Goal: Task Accomplishment & Management: Manage account settings

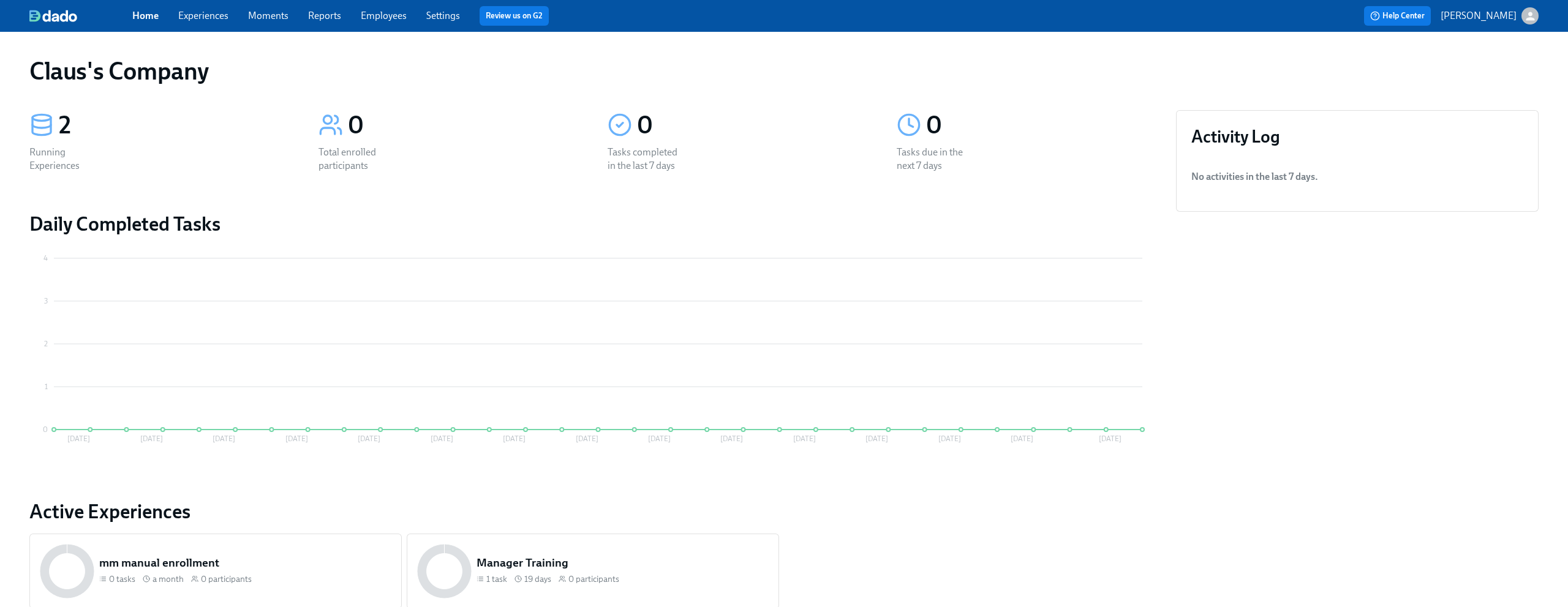
click at [1534, 9] on icon "button" at bounding box center [1531, 16] width 13 height 13
click at [1490, 69] on span "Switch organization..." at bounding box center [1471, 71] width 116 height 14
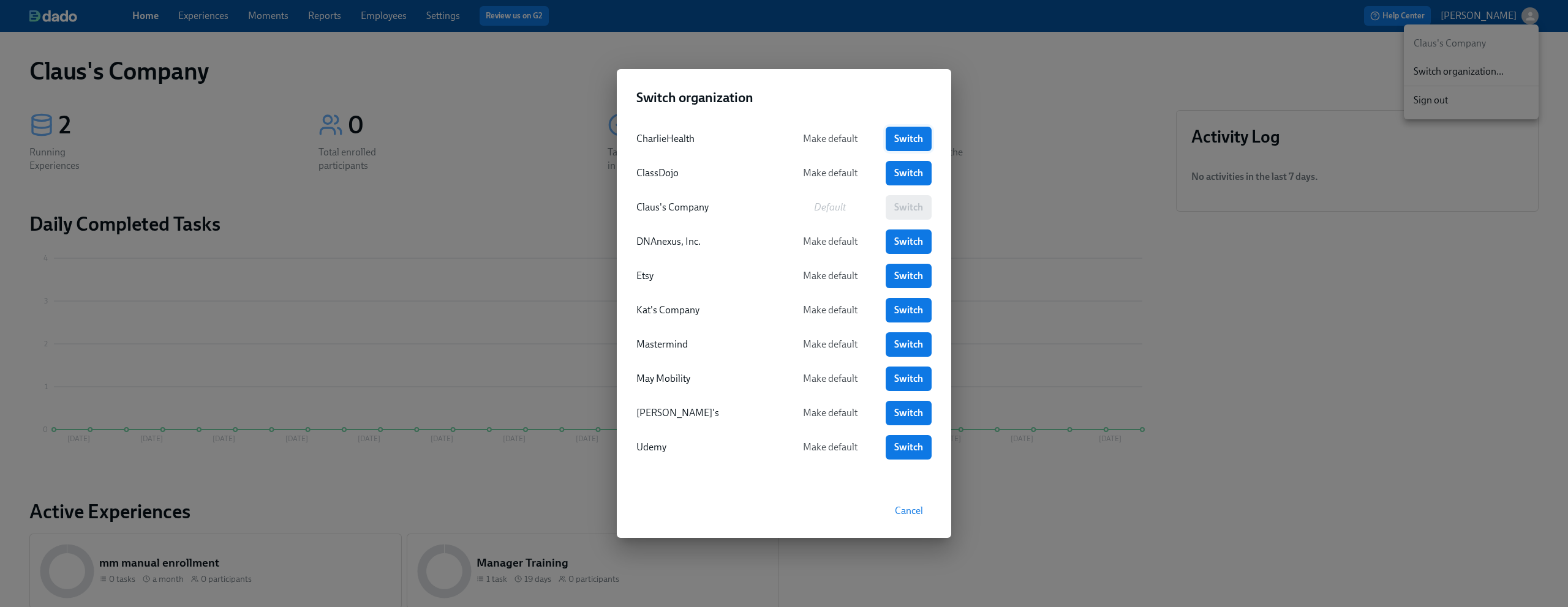
click at [918, 131] on link "Switch" at bounding box center [908, 139] width 46 height 25
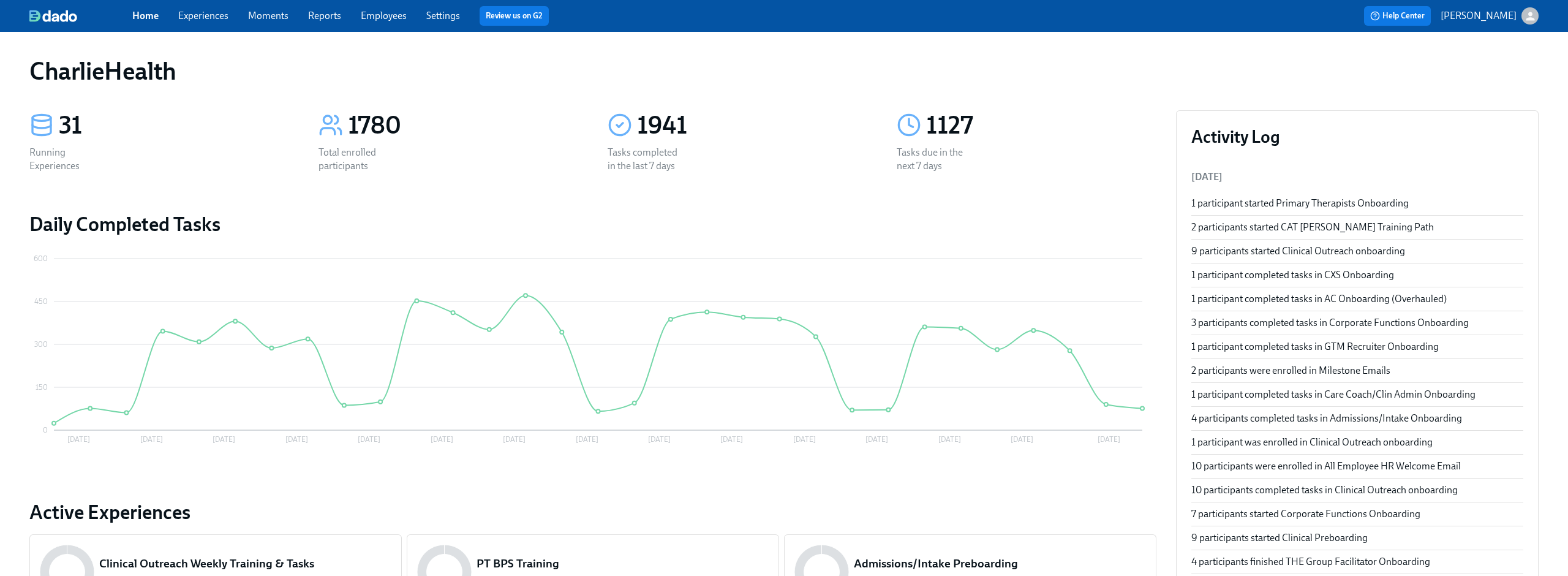
click at [214, 15] on link "Experiences" at bounding box center [203, 15] width 50 height 12
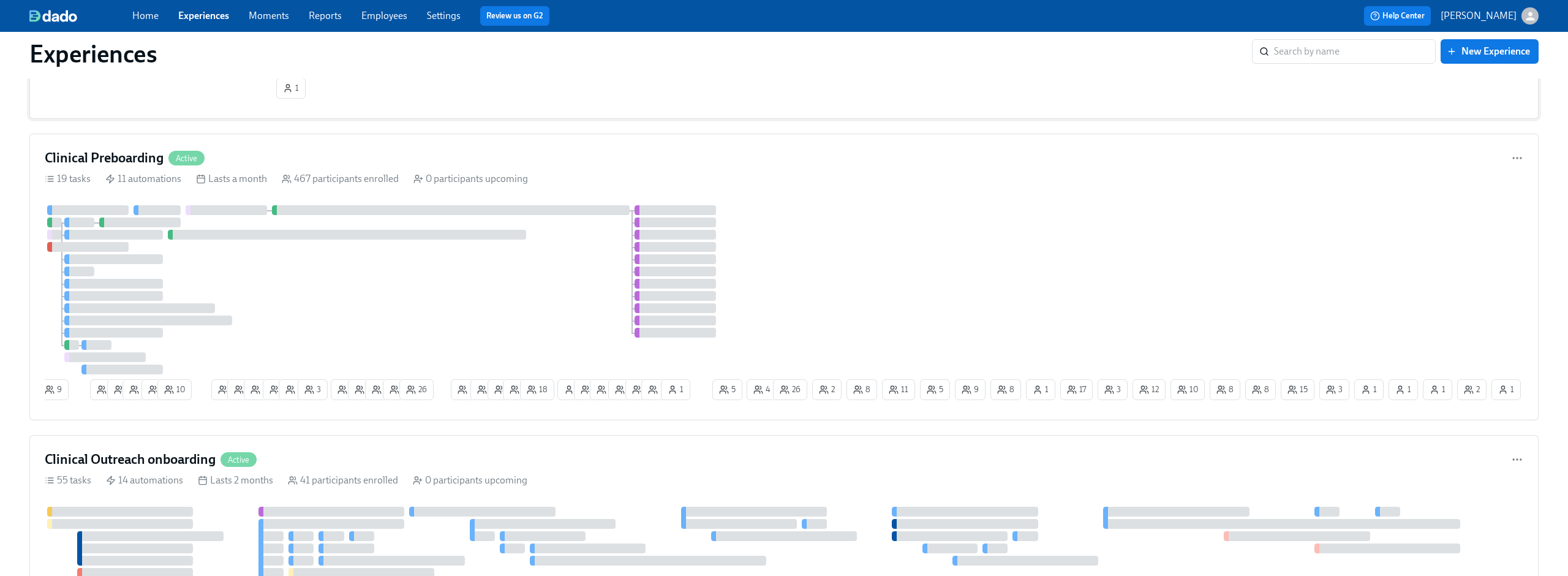
scroll to position [410, 0]
click at [552, 158] on div "Clinical Preboarding Active" at bounding box center [784, 161] width 1479 height 18
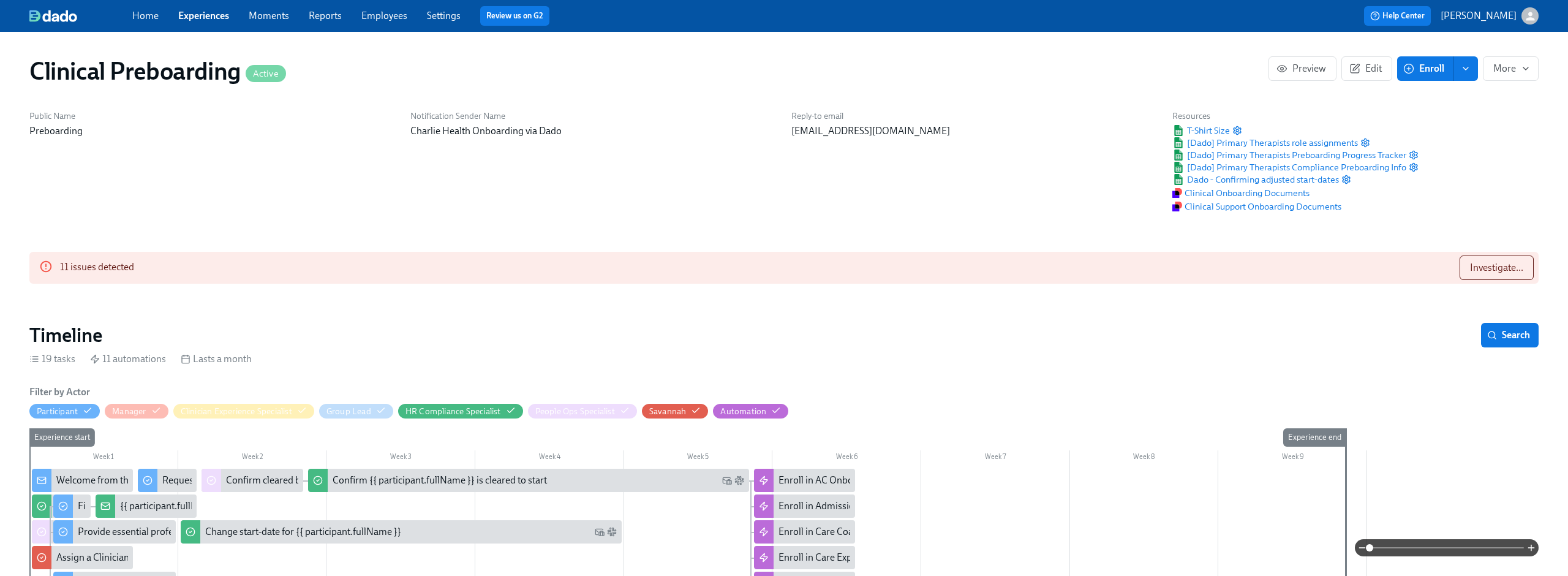
scroll to position [0, 15095]
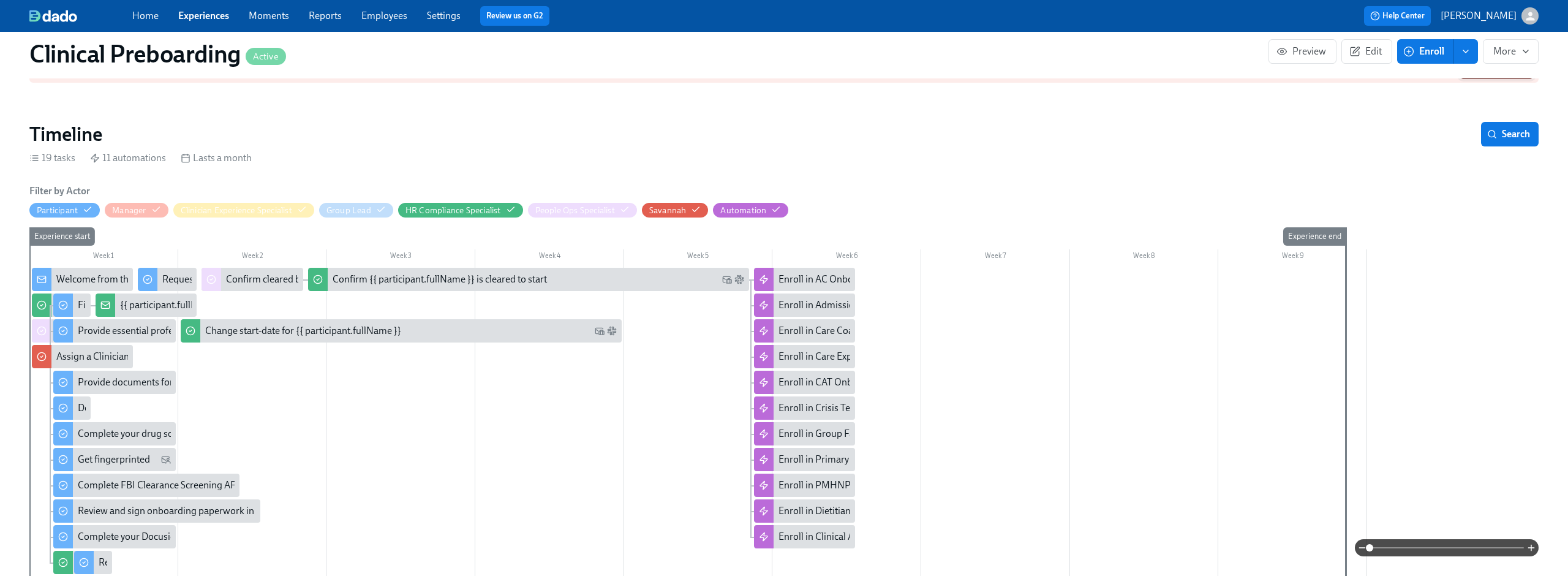
click at [1472, 73] on span "Investigate..." at bounding box center [1497, 66] width 53 height 12
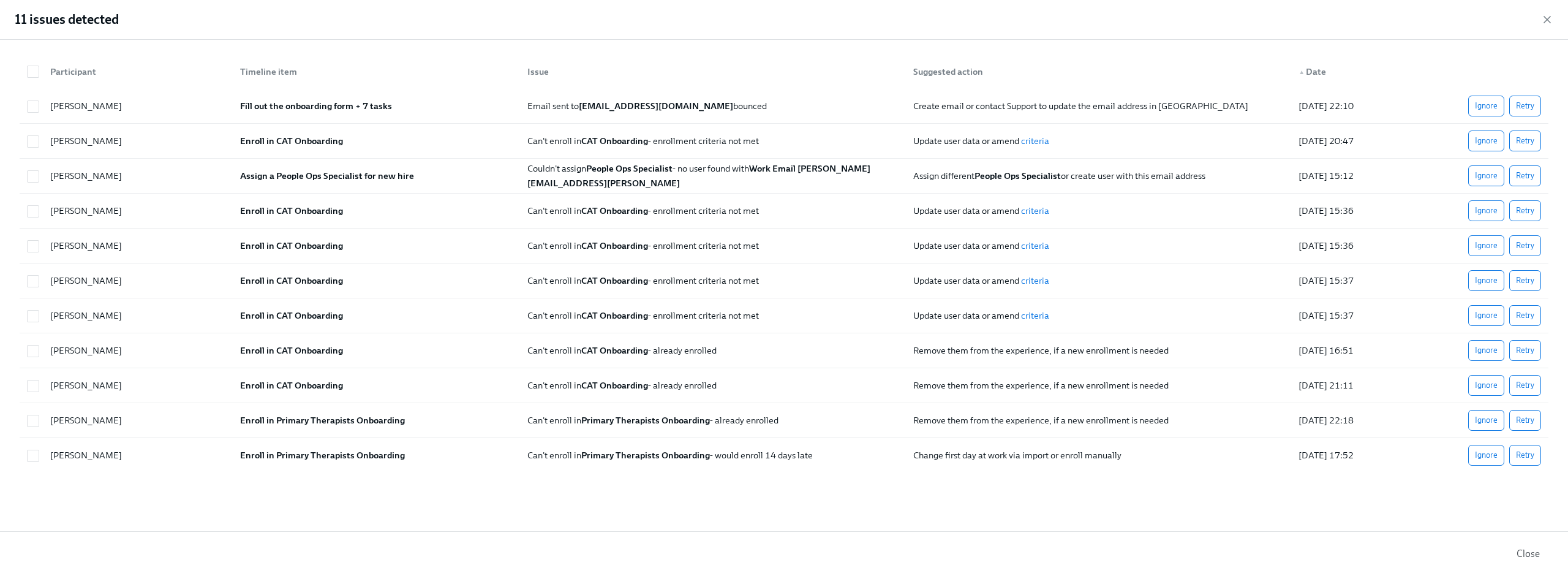
click at [1545, 9] on div "11 issues detected" at bounding box center [784, 20] width 1568 height 40
click at [1546, 17] on icon "button" at bounding box center [1548, 20] width 6 height 6
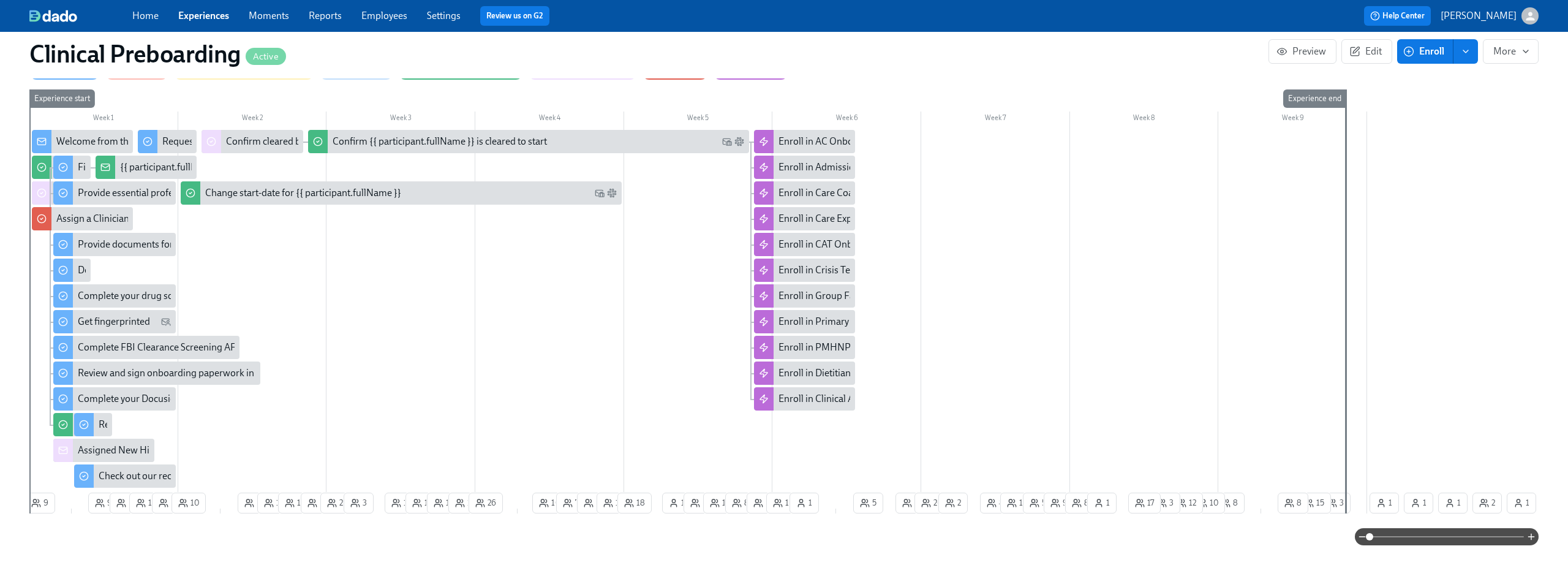
scroll to position [335, 0]
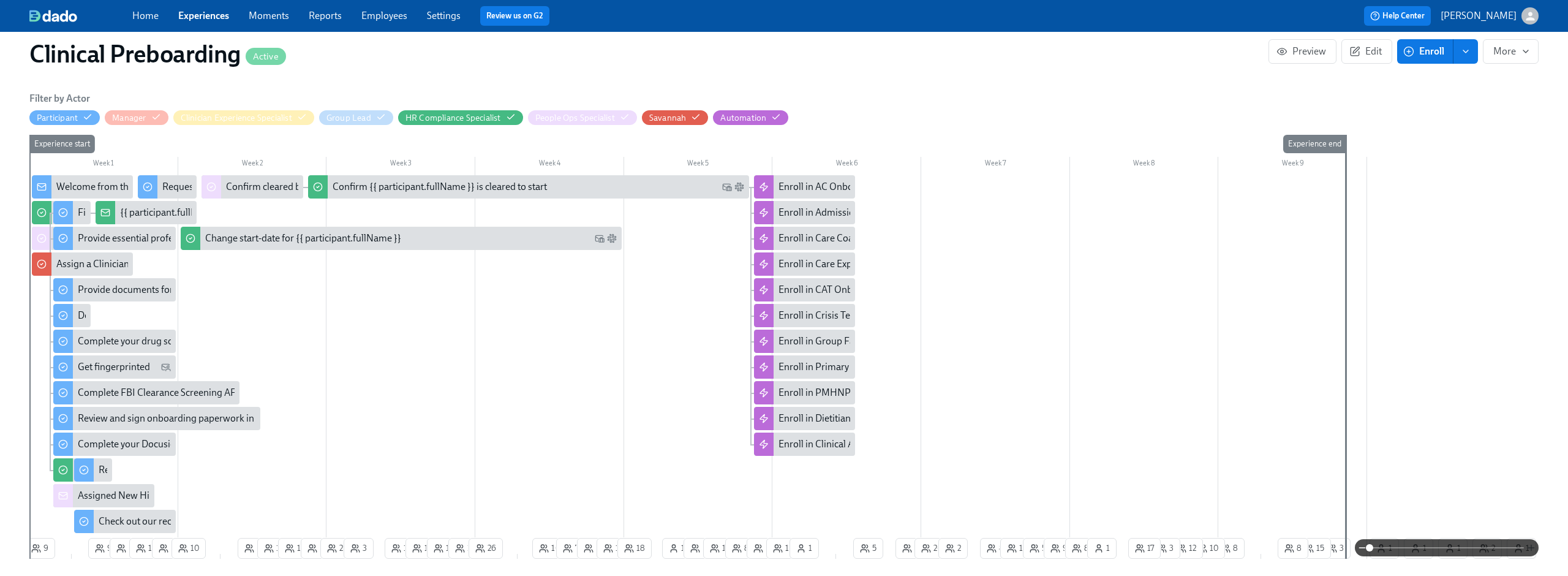
click at [1533, 548] on icon "button" at bounding box center [1531, 547] width 9 height 9
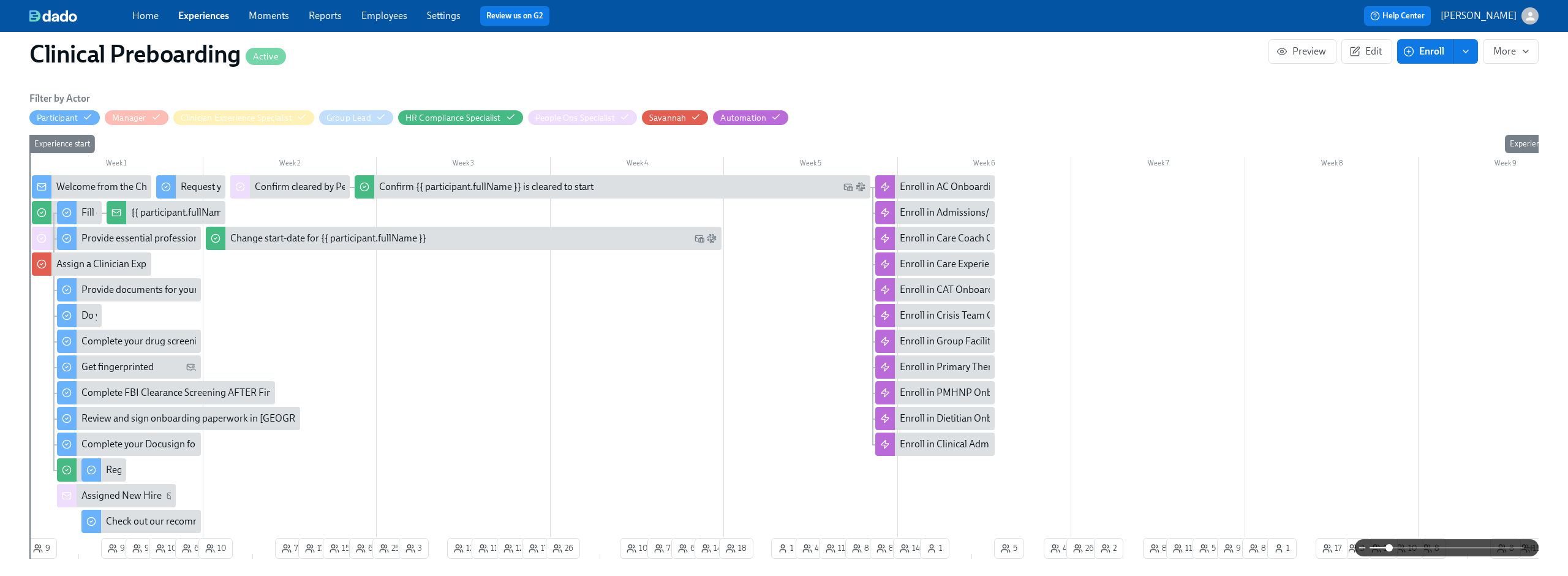
click at [1533, 548] on icon "button" at bounding box center [1531, 547] width 9 height 9
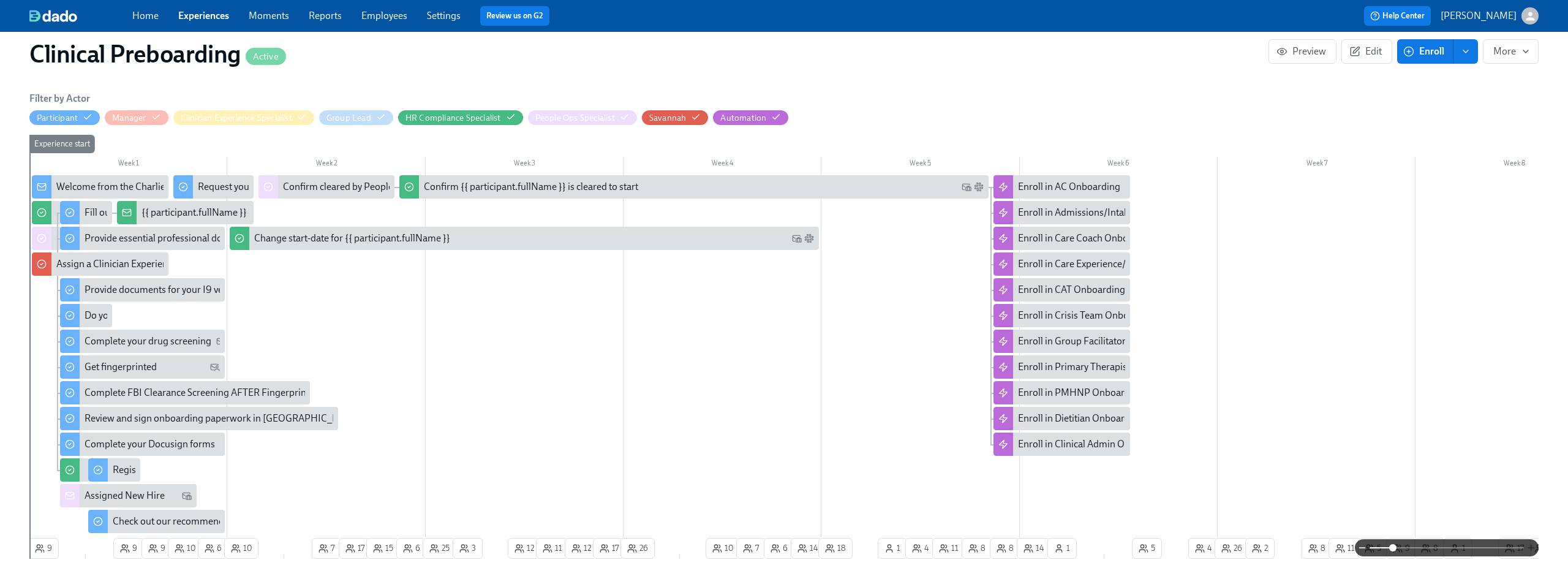
click at [1533, 548] on icon "button" at bounding box center [1531, 547] width 9 height 9
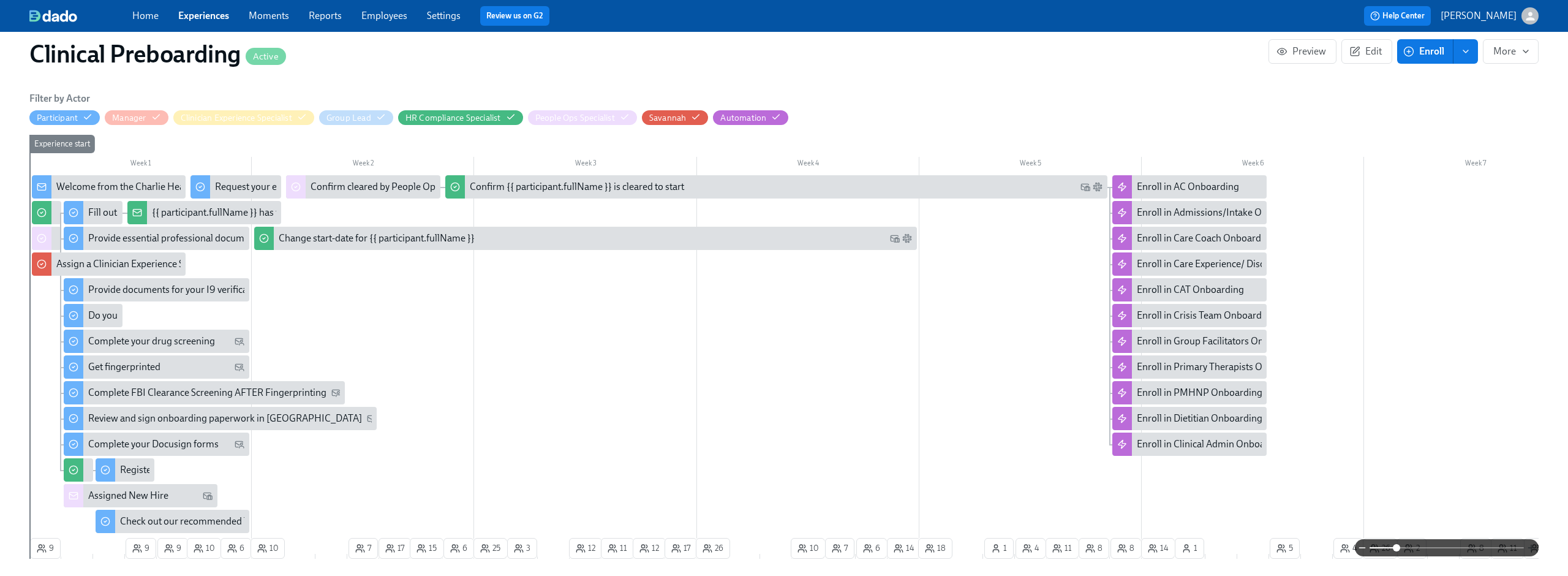
click at [1533, 548] on icon "button" at bounding box center [1531, 547] width 9 height 9
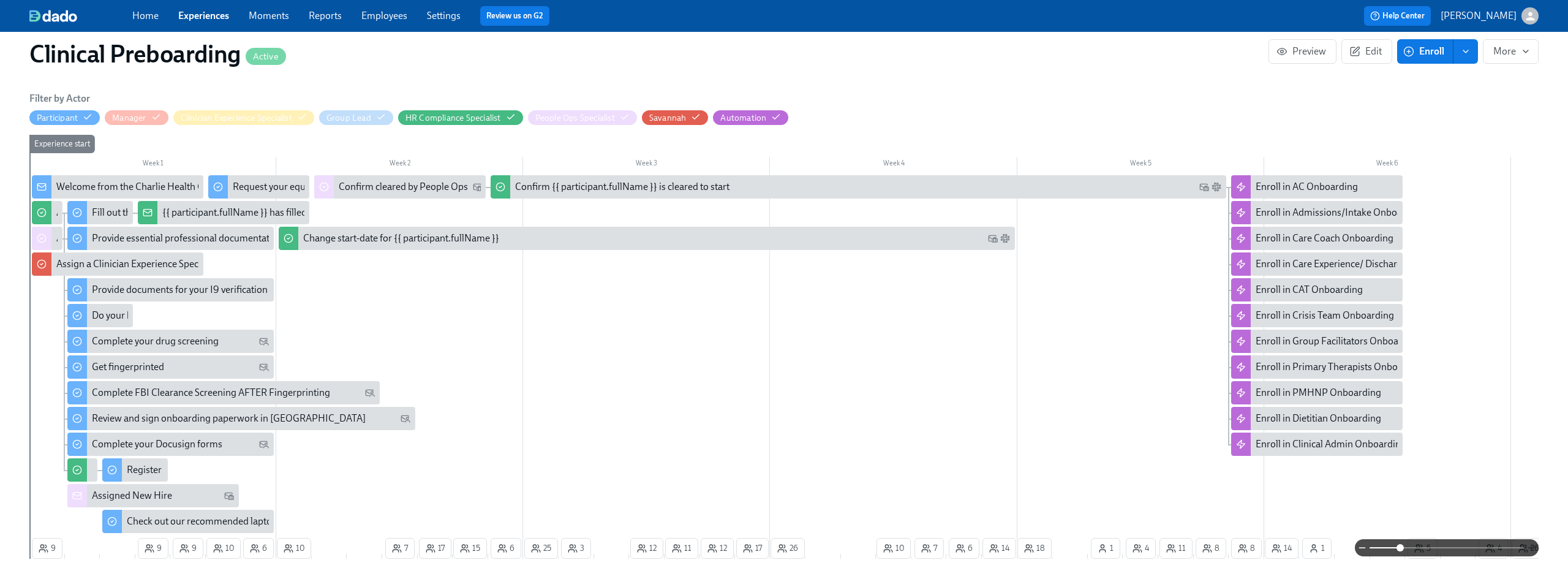
click at [1533, 548] on icon "button" at bounding box center [1531, 547] width 9 height 9
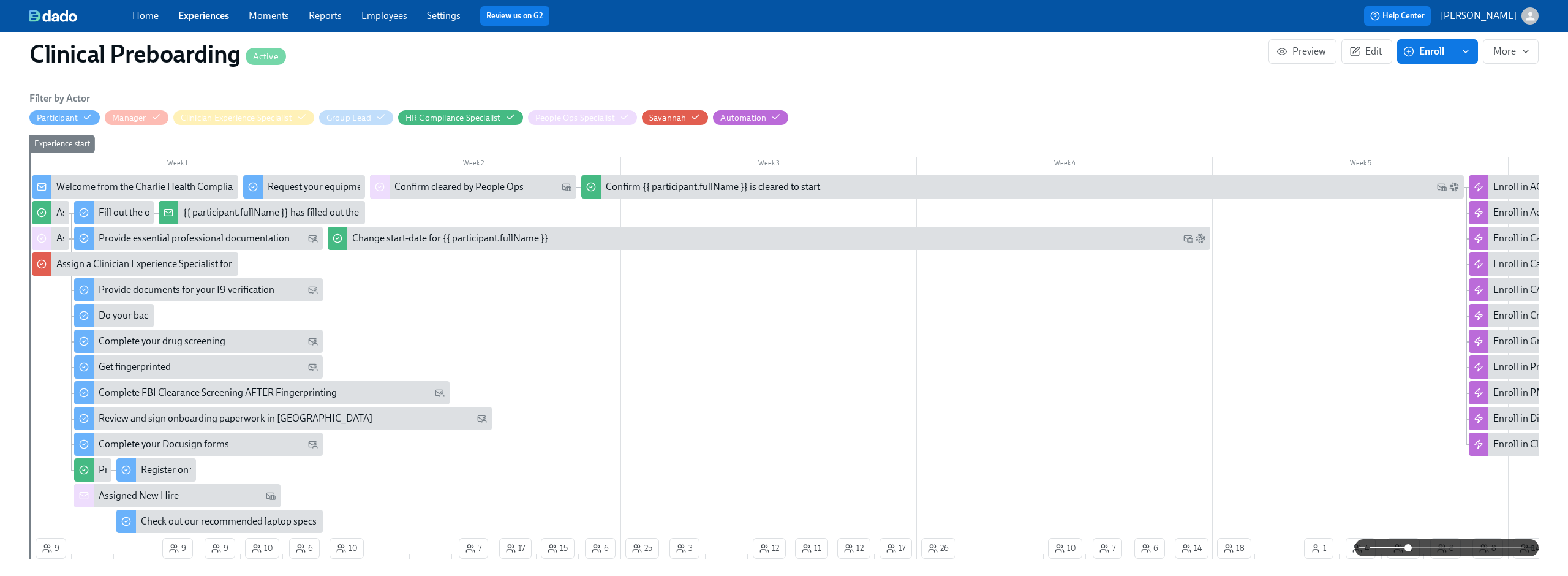
click at [1533, 548] on icon "button" at bounding box center [1531, 547] width 9 height 9
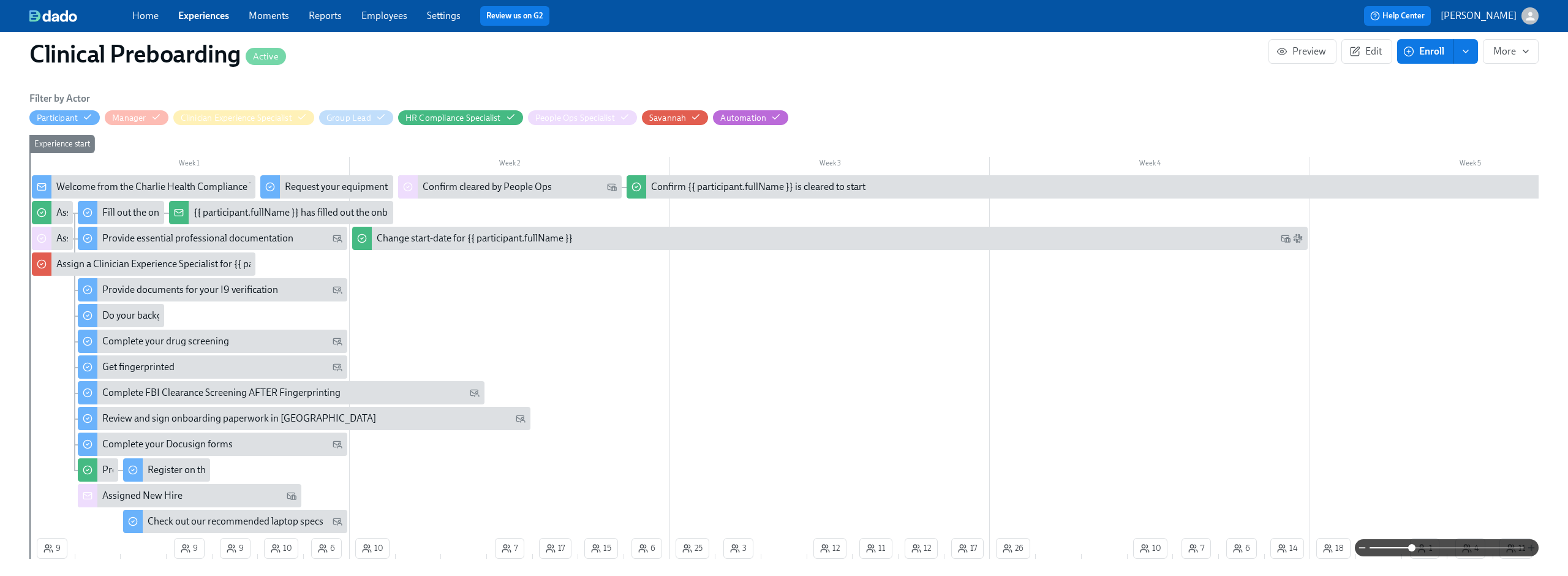
click at [1533, 548] on icon "button" at bounding box center [1531, 547] width 9 height 9
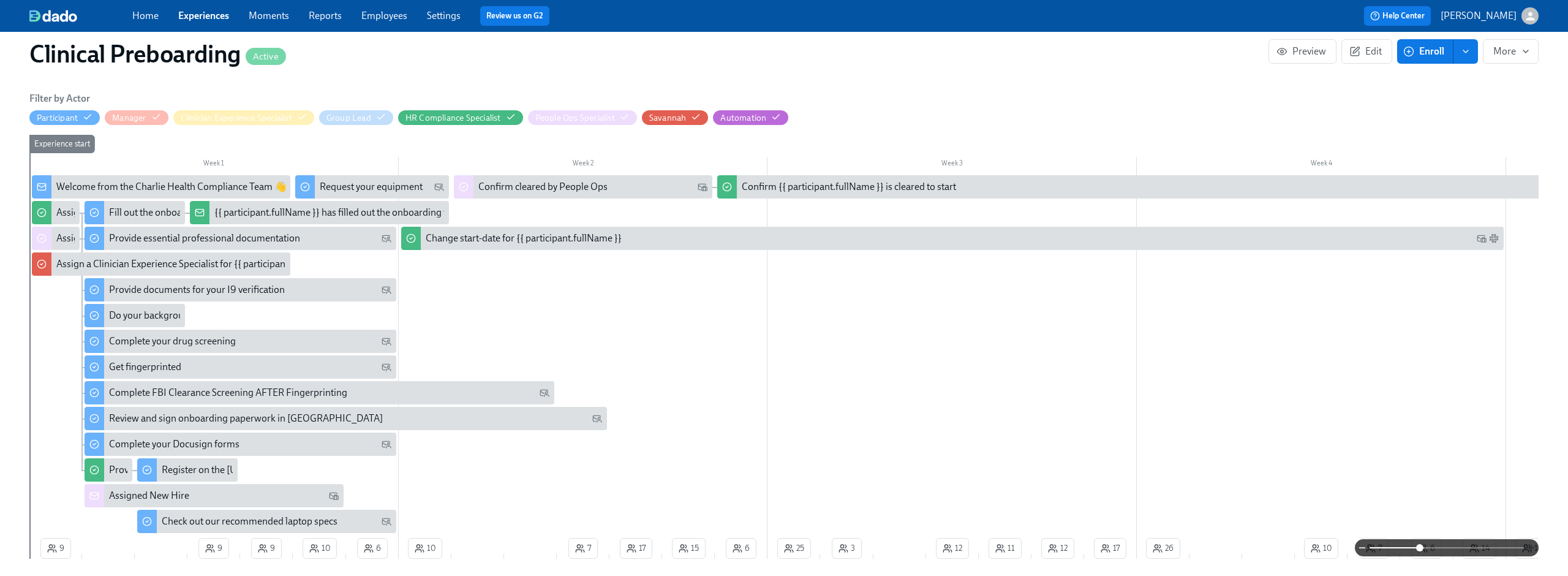
click at [1533, 548] on icon "button" at bounding box center [1531, 547] width 9 height 9
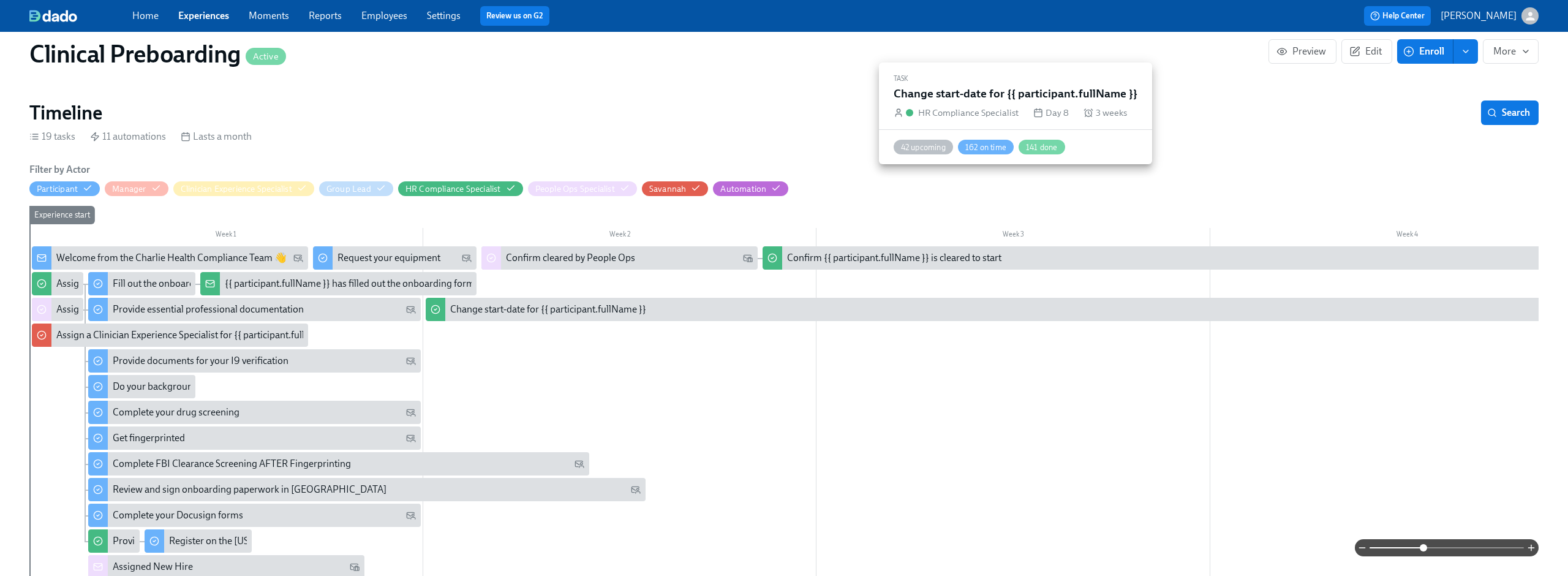
scroll to position [0, 0]
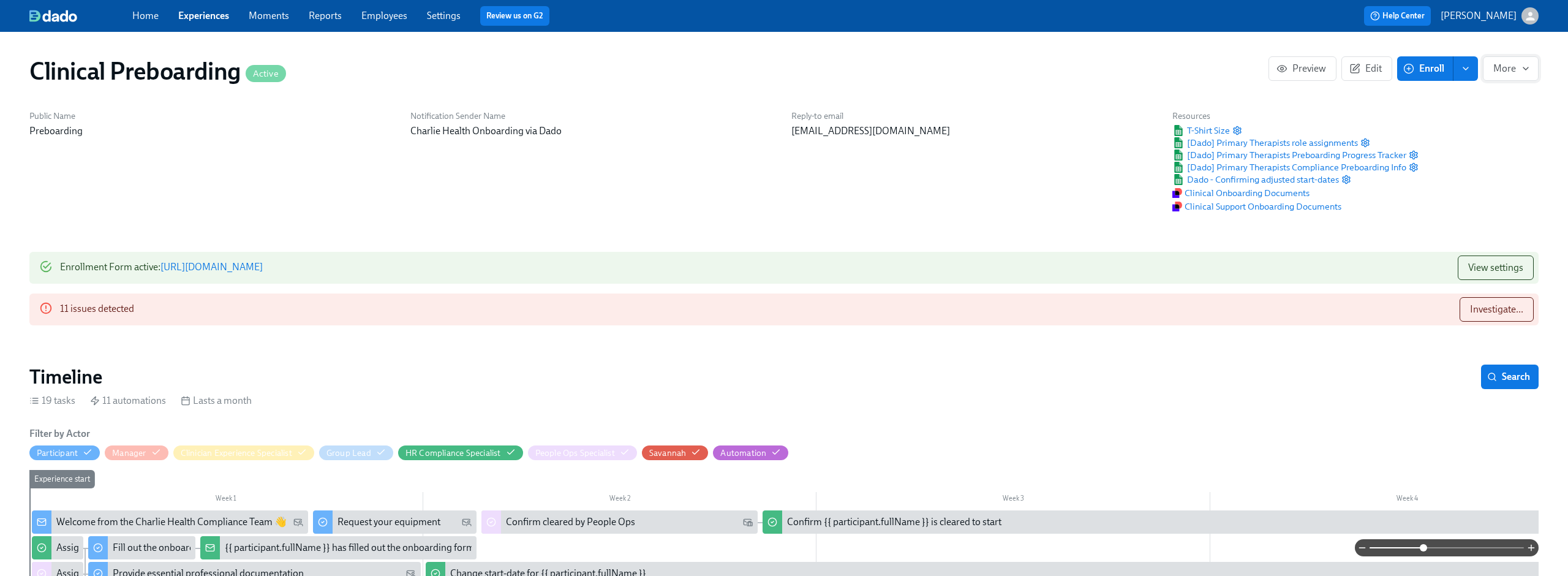
click at [1518, 68] on span "More" at bounding box center [1511, 68] width 35 height 12
click at [1521, 68] on div at bounding box center [784, 288] width 1568 height 576
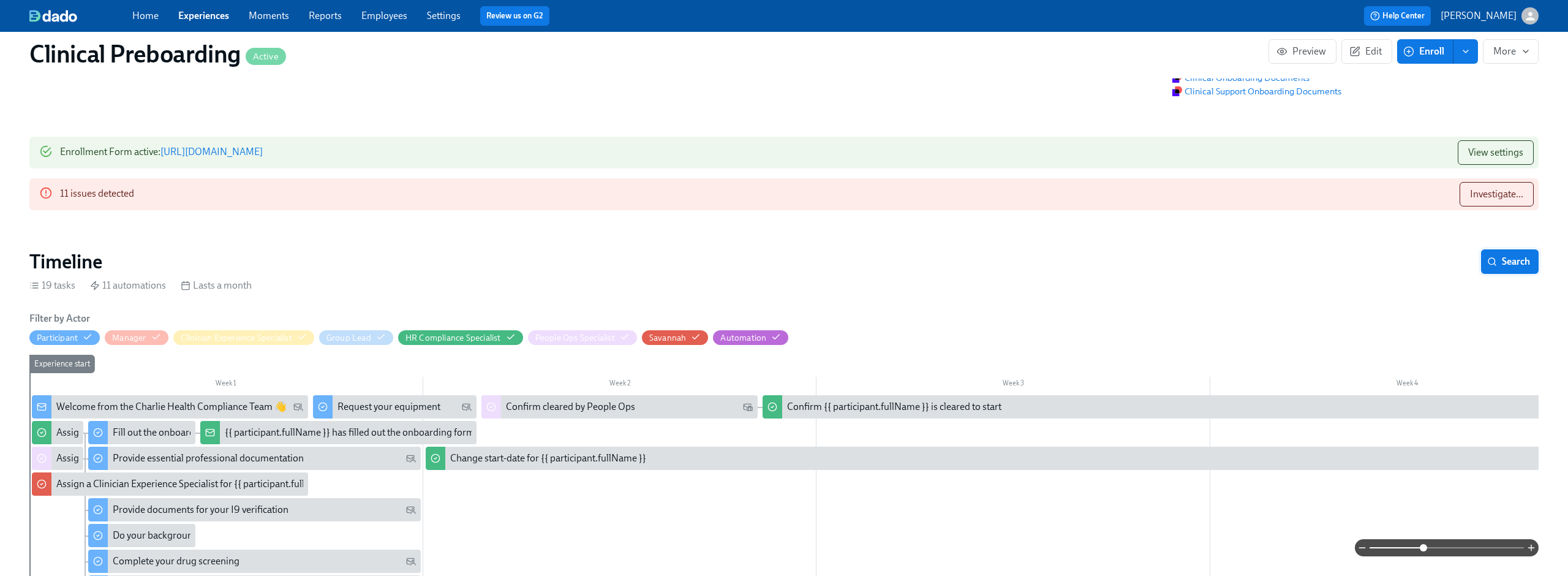
scroll to position [115, 0]
click at [1513, 261] on span "Search" at bounding box center [1510, 261] width 41 height 12
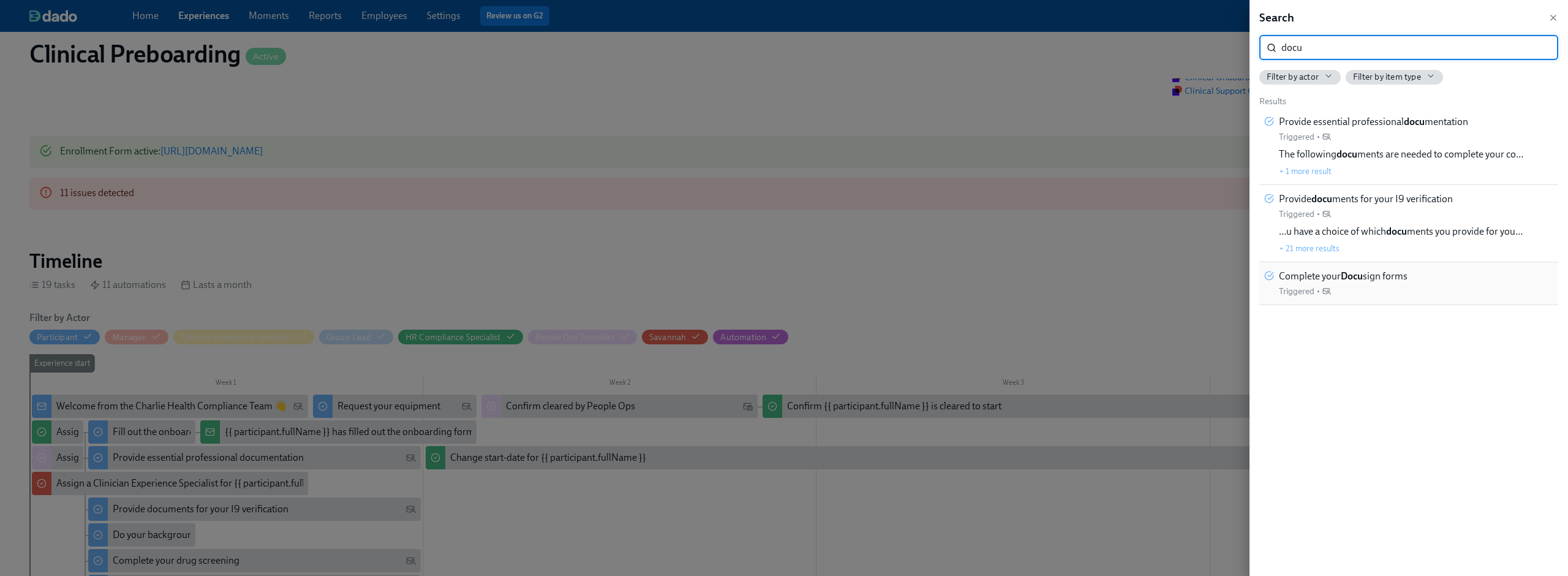
type input "docu"
click at [1458, 276] on div "Complete your Docu sign forms Triggered •" at bounding box center [1409, 283] width 289 height 28
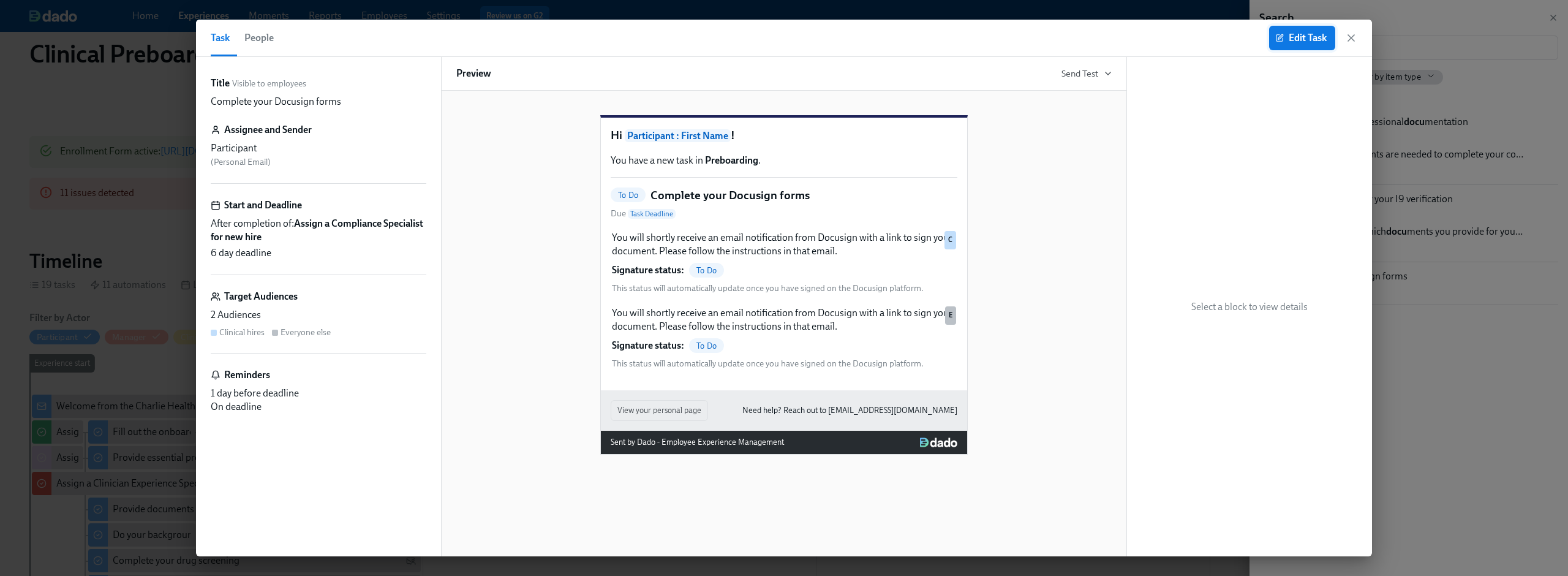
click at [1313, 25] on button "Edit Task" at bounding box center [1302, 38] width 66 height 25
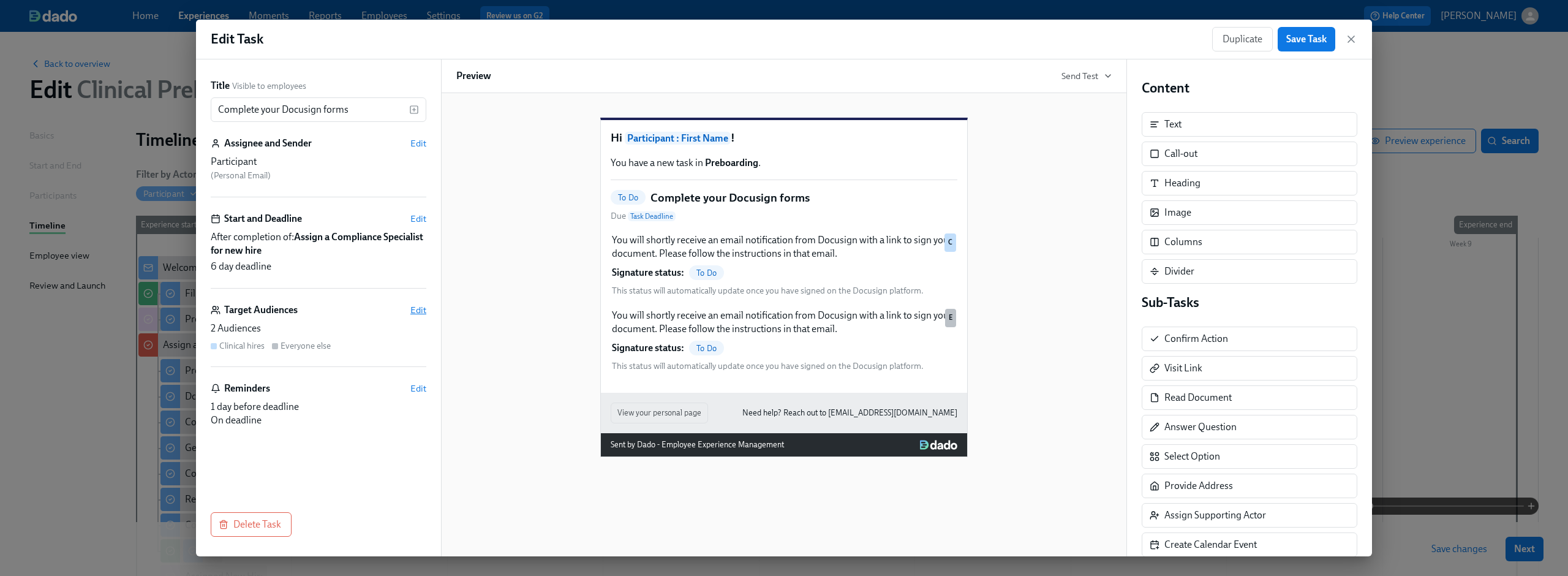
click at [412, 305] on span "Edit" at bounding box center [419, 309] width 16 height 12
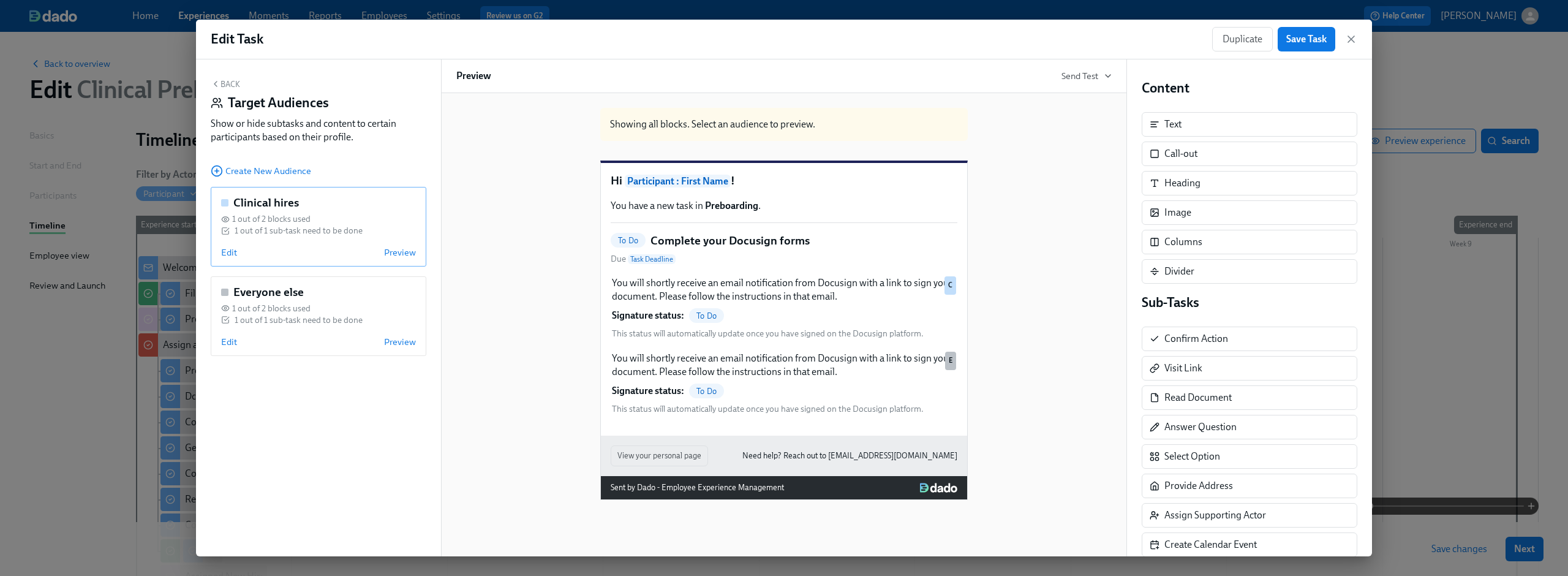
click at [228, 245] on div "Clinical hires 1 out of 2 blocks used 1 out of 1 sub-task need to be done Edit …" at bounding box center [318, 227] width 216 height 80
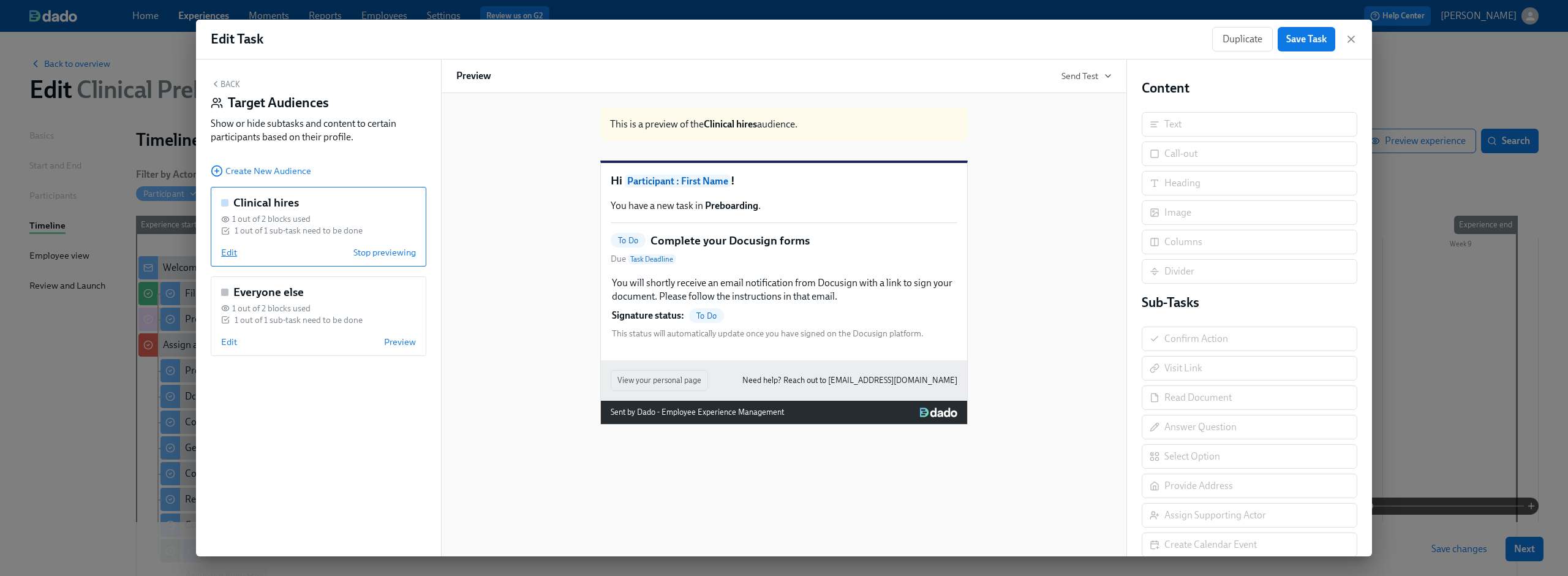
click at [227, 251] on span "Edit" at bounding box center [229, 252] width 16 height 12
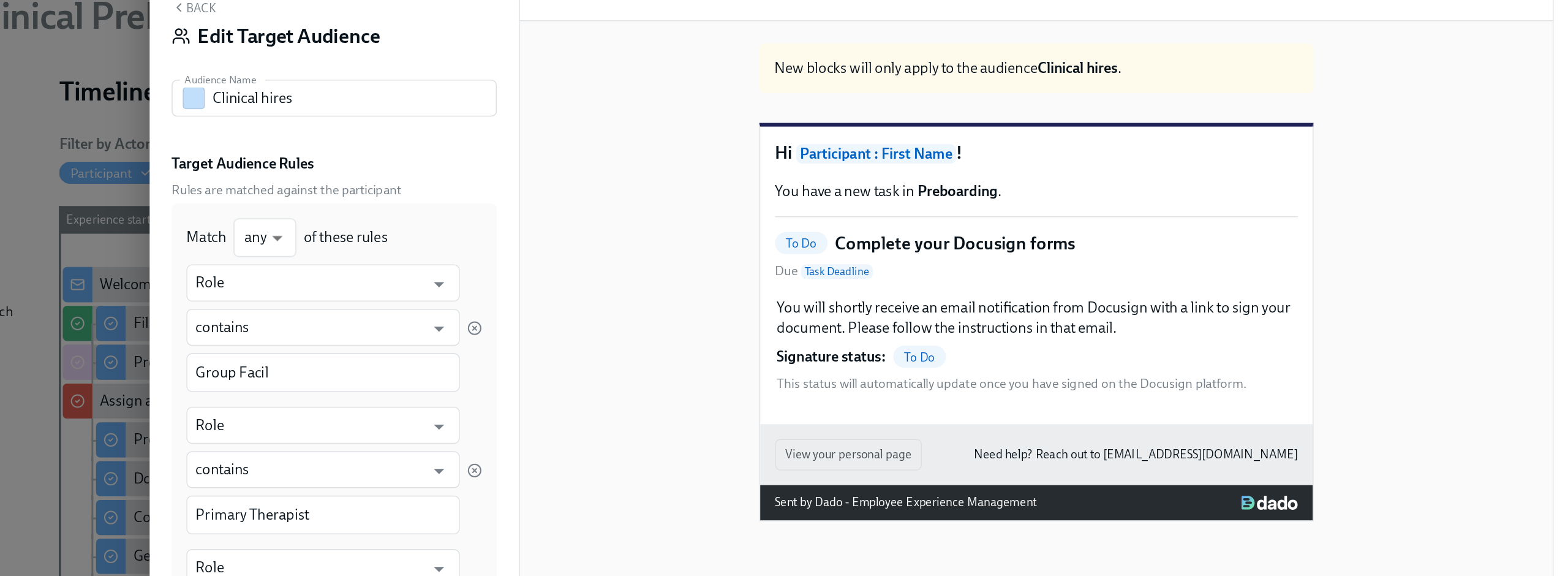
click at [385, 203] on span "Rules are matched against the participant" at bounding box center [318, 205] width 216 height 12
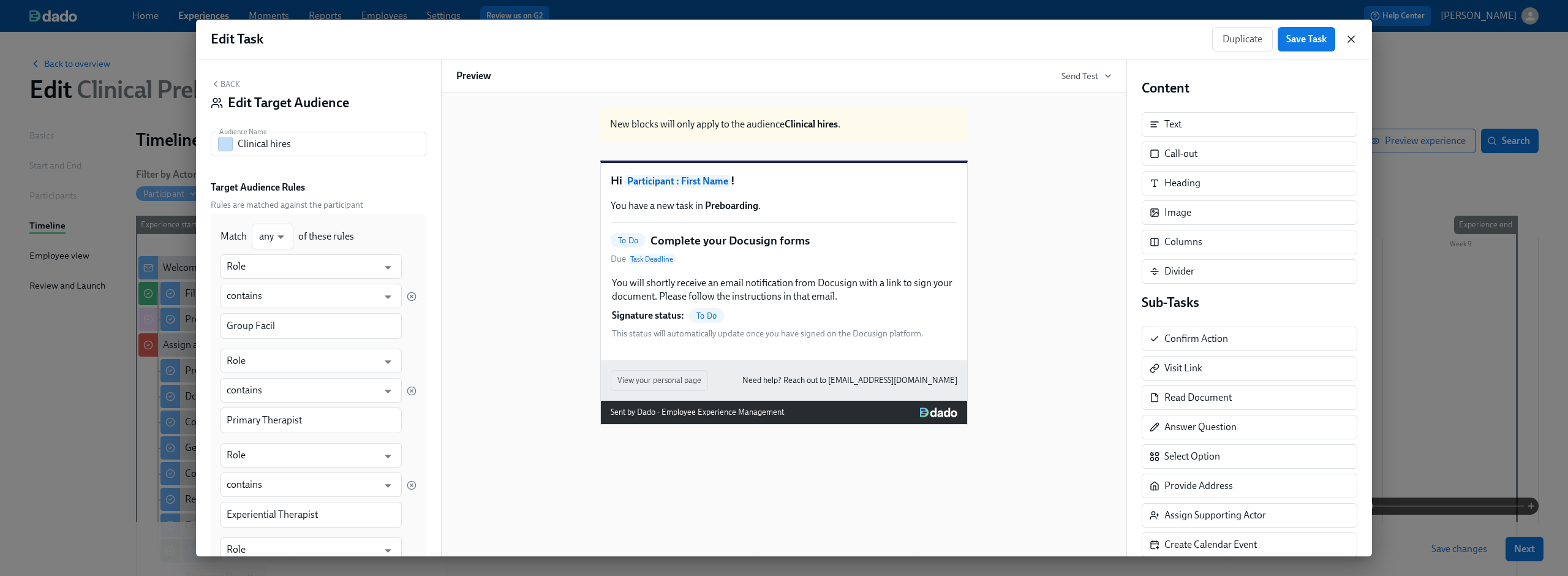
click at [1354, 42] on icon "button" at bounding box center [1351, 39] width 12 height 12
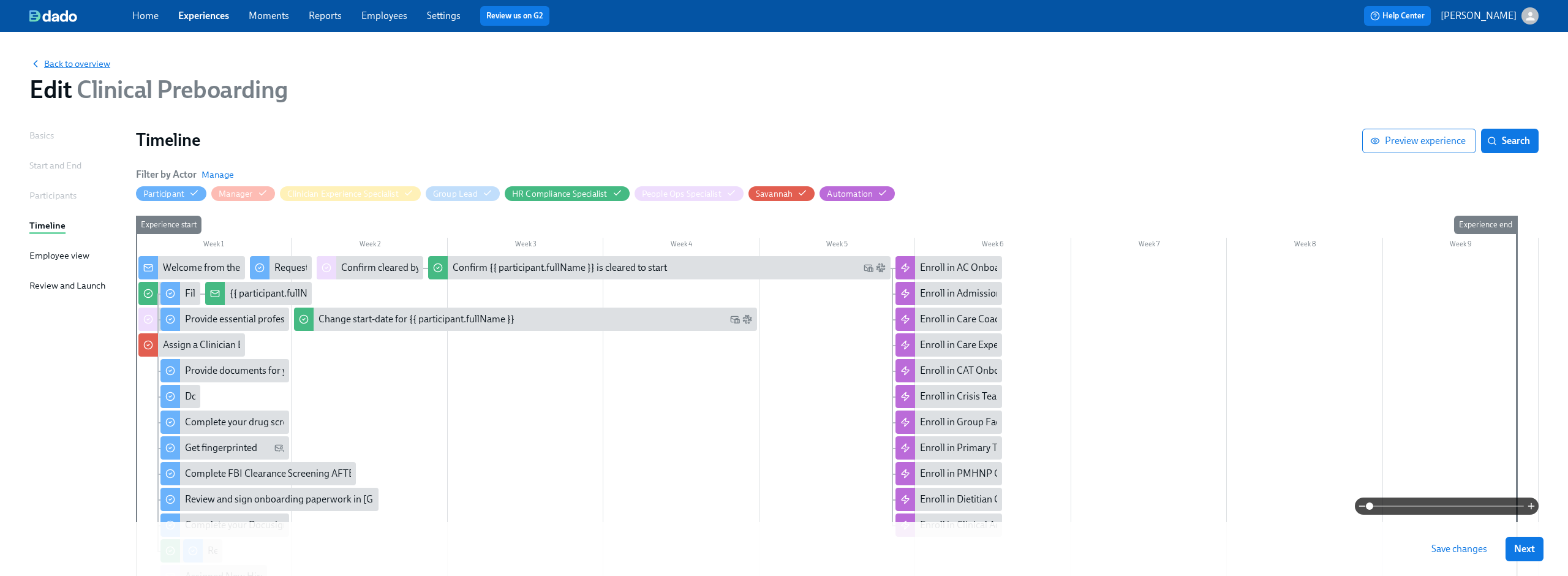
click at [70, 66] on span "Back to overview" at bounding box center [69, 63] width 81 height 12
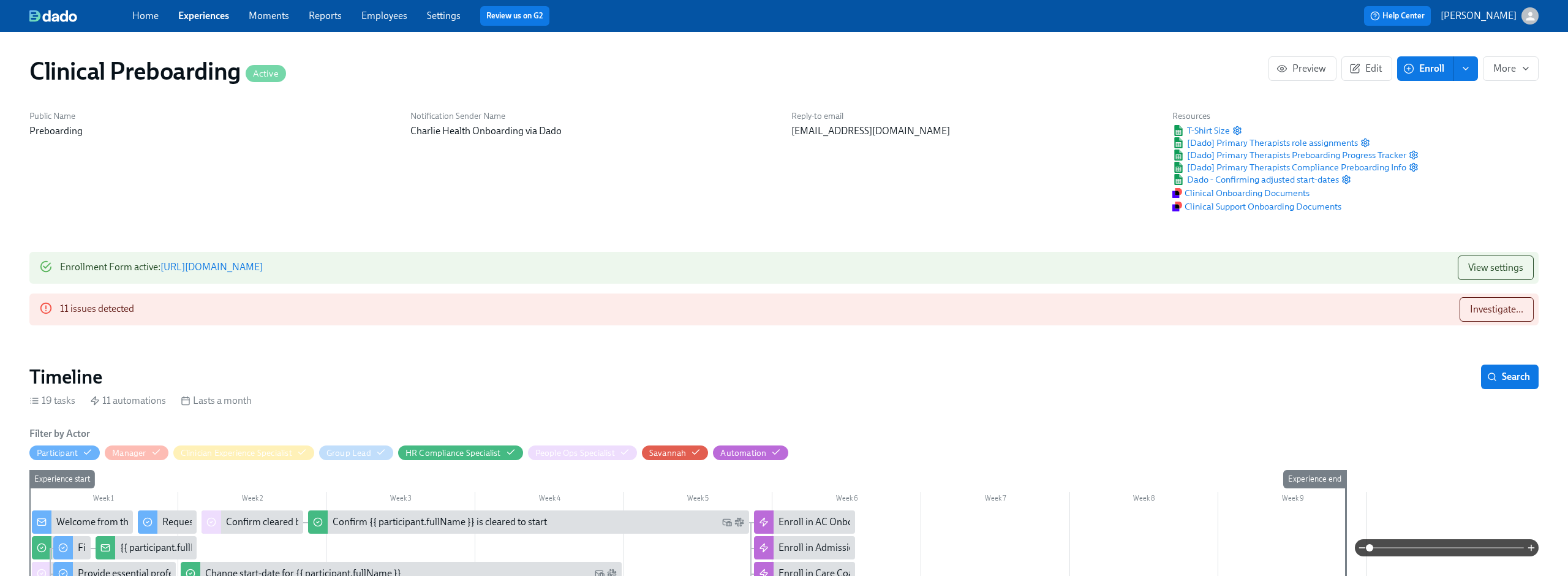
scroll to position [0, 15095]
click at [1504, 314] on span "Investigate..." at bounding box center [1497, 309] width 53 height 12
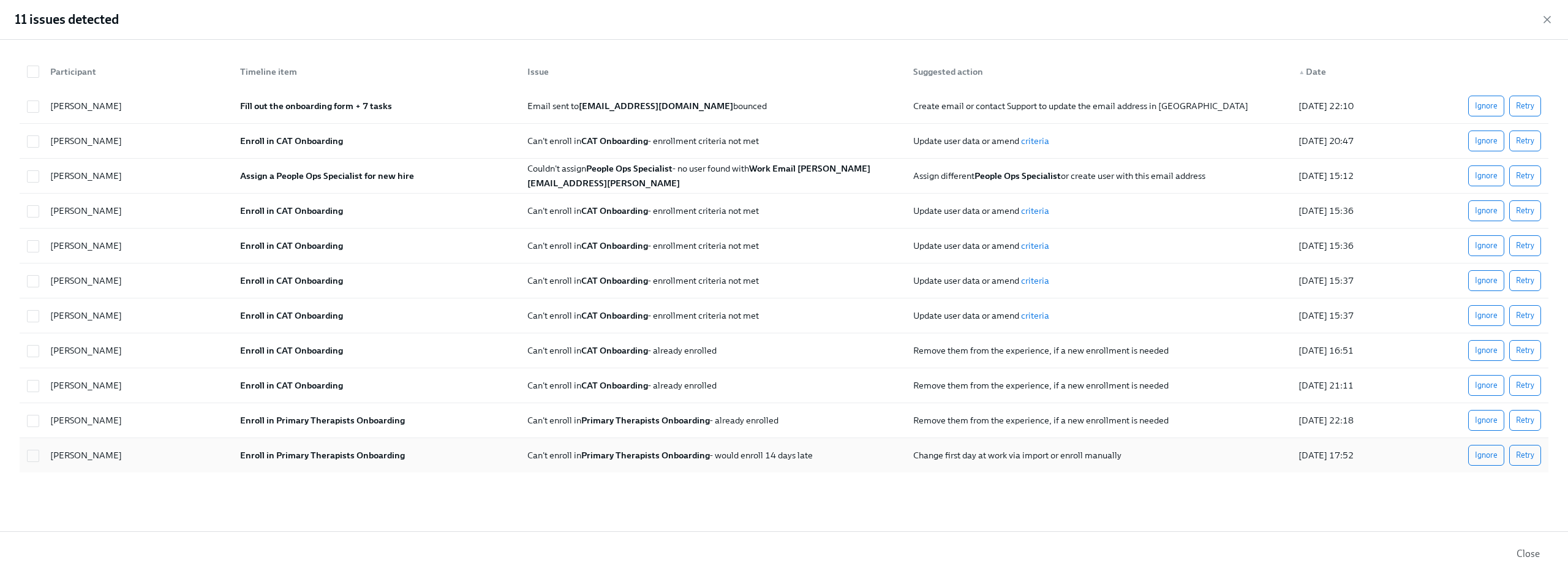
scroll to position [0, 15129]
click at [1548, 19] on icon "button" at bounding box center [1548, 20] width 6 height 6
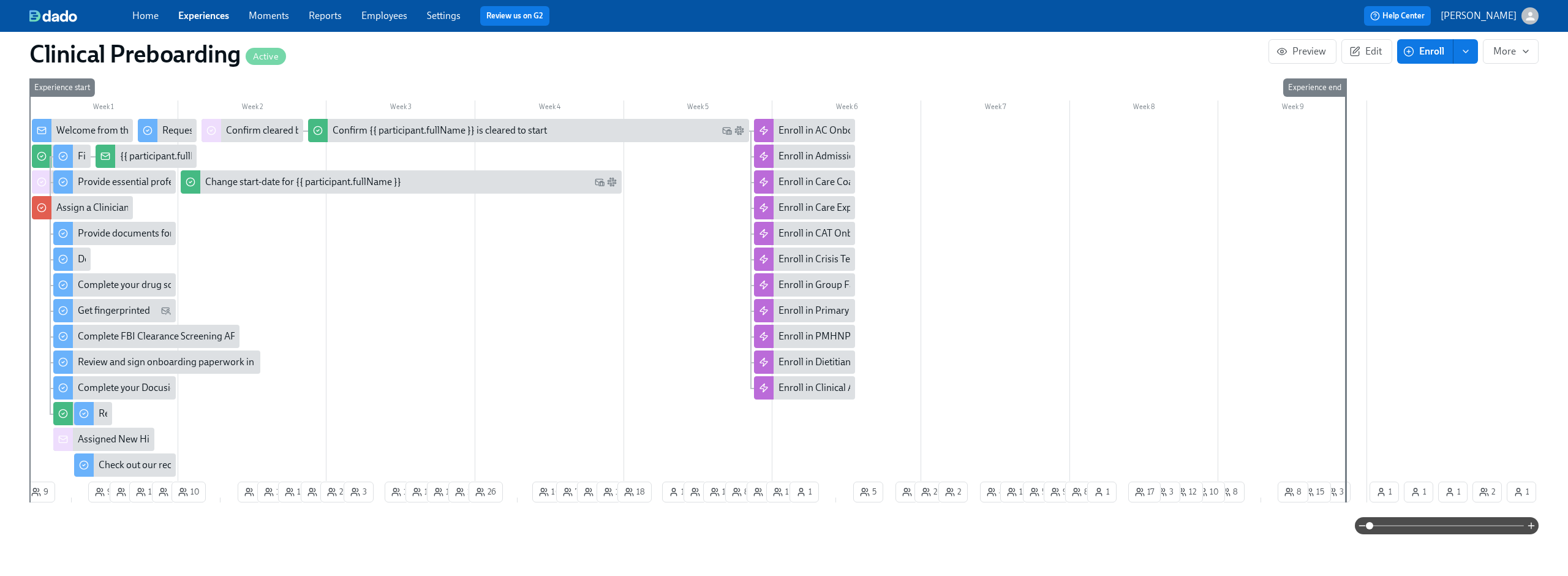
scroll to position [407, 0]
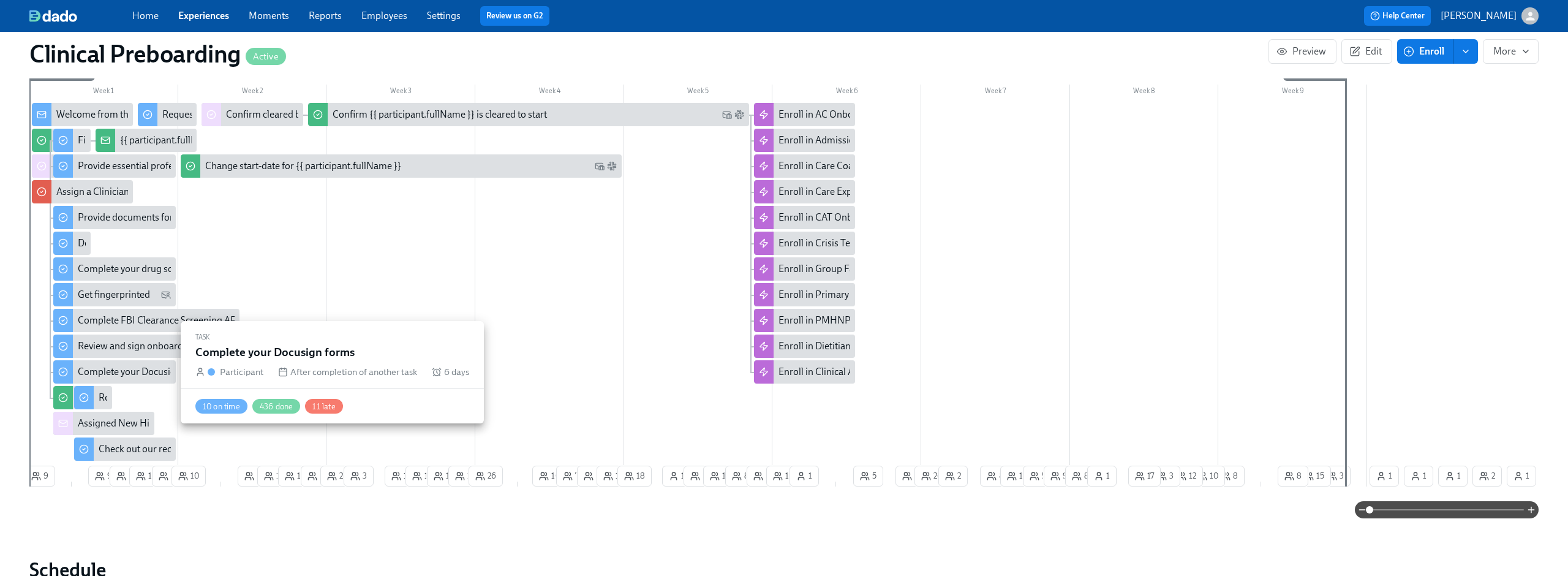
click at [131, 374] on div "Complete your Docusign forms" at bounding box center [143, 372] width 131 height 14
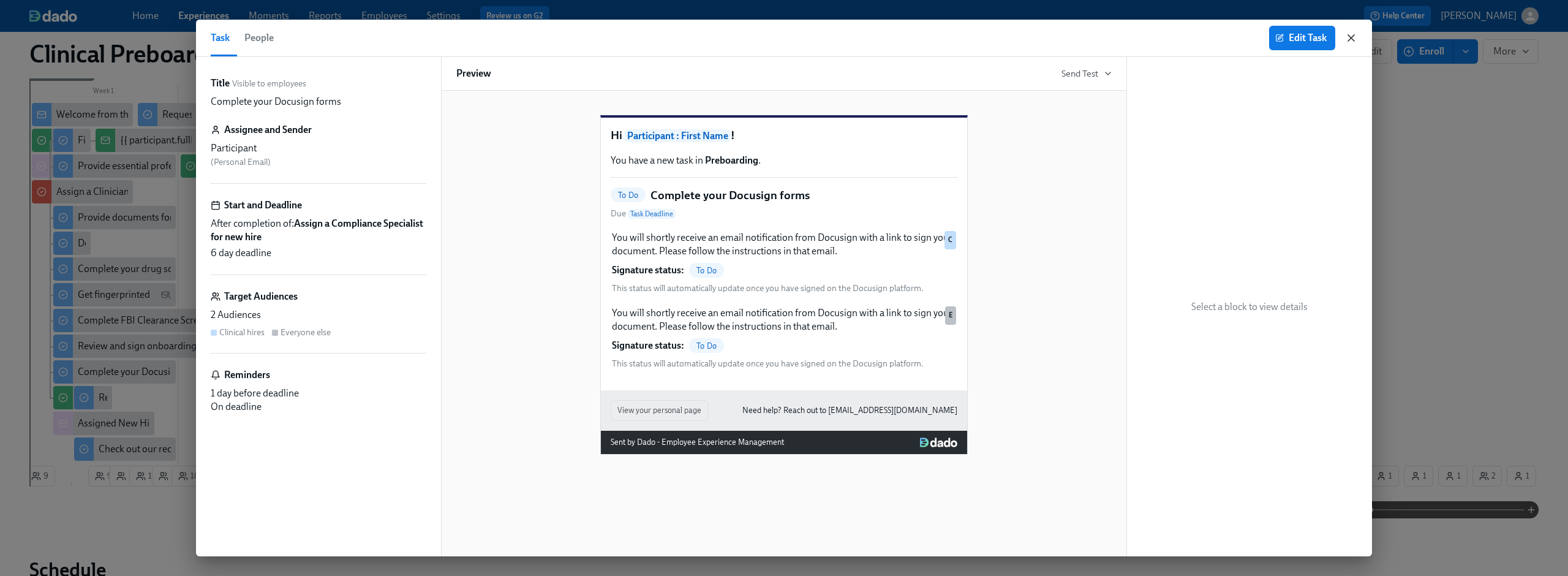
click at [1354, 44] on icon "button" at bounding box center [1351, 38] width 12 height 12
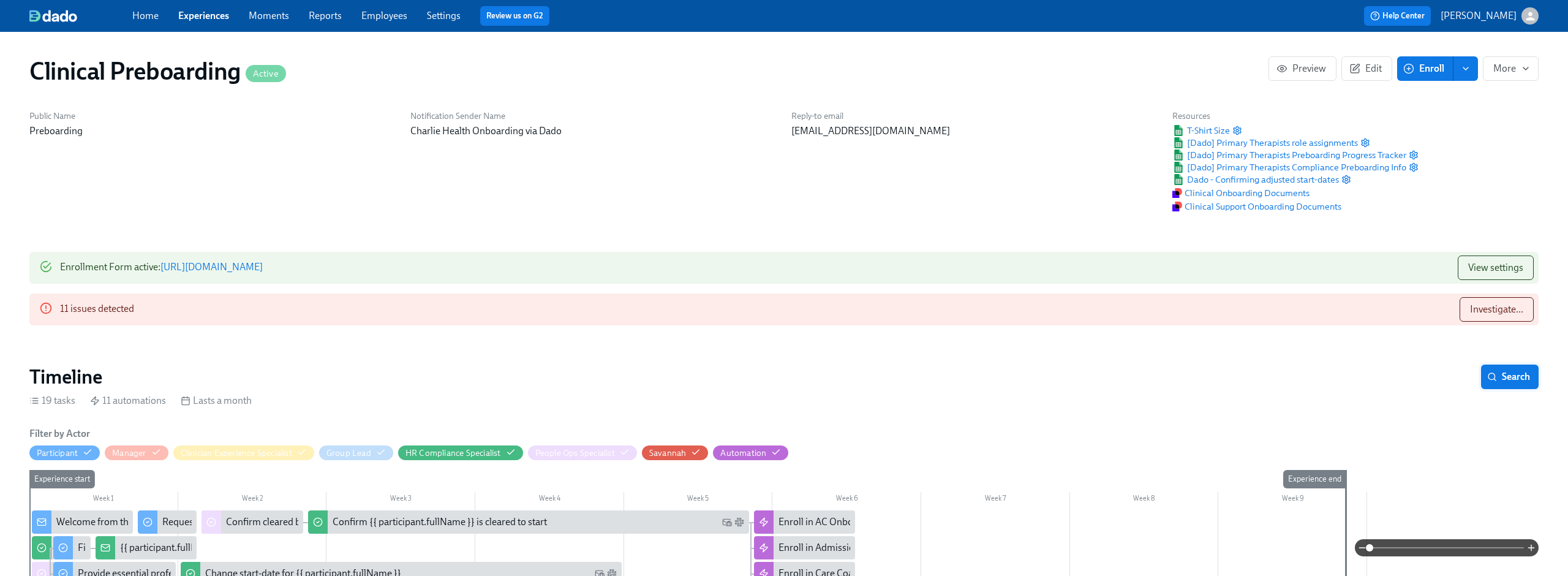
click at [1507, 384] on button "Search" at bounding box center [1510, 377] width 57 height 25
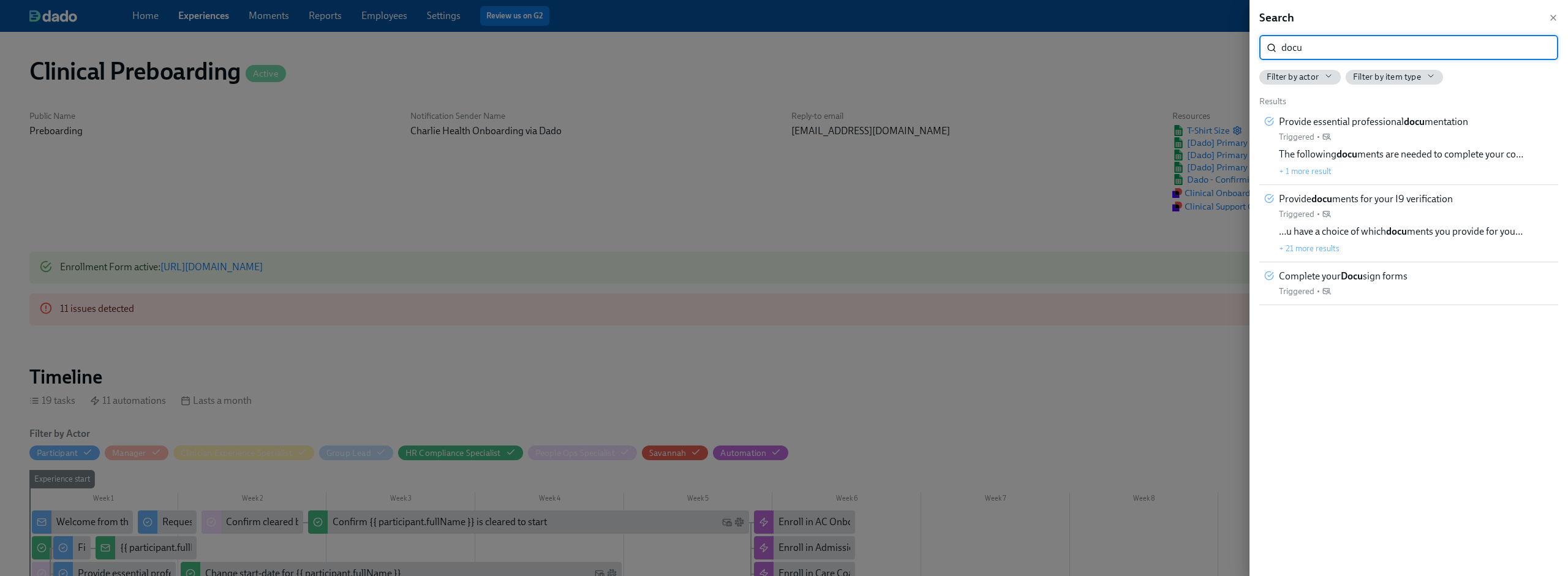
type input "docu"
click at [1559, 19] on div "Search docu ​ Filter by actor Filter by item type Results Provide essential pro…" at bounding box center [1409, 288] width 318 height 576
click at [1556, 18] on icon "button" at bounding box center [1553, 17] width 9 height 9
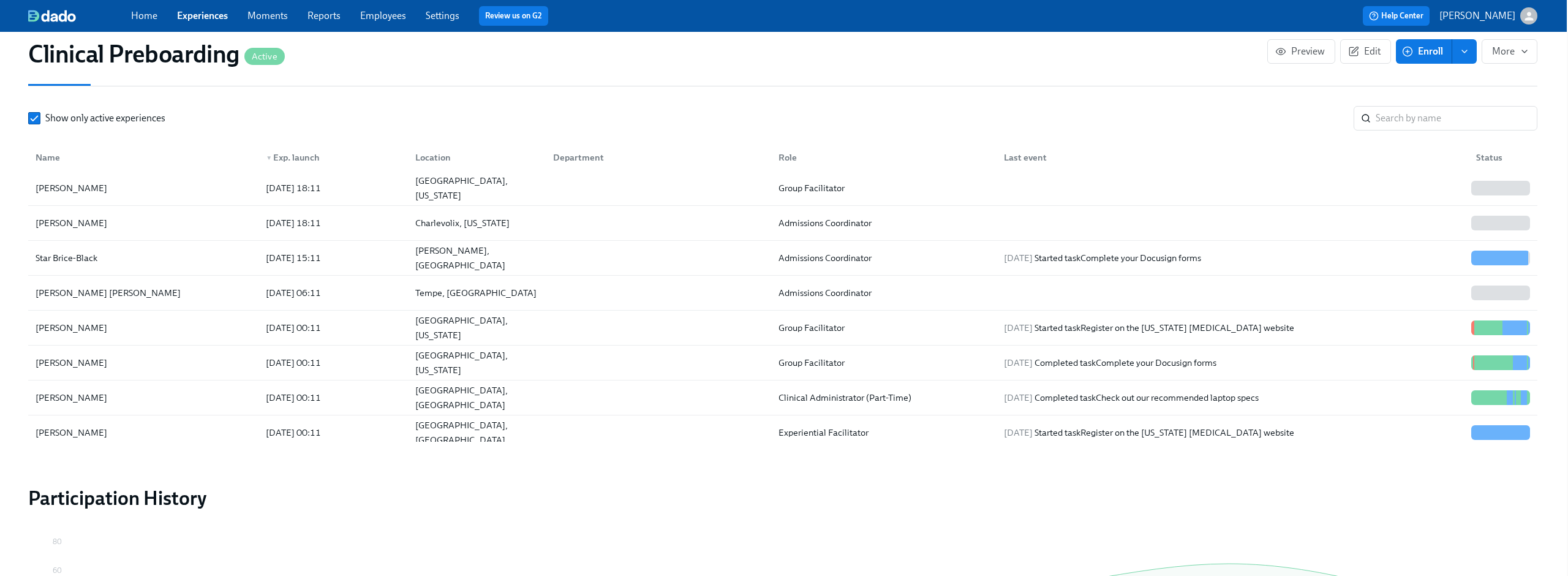
scroll to position [216, 0]
click at [1439, 111] on input "search" at bounding box center [1457, 118] width 162 height 25
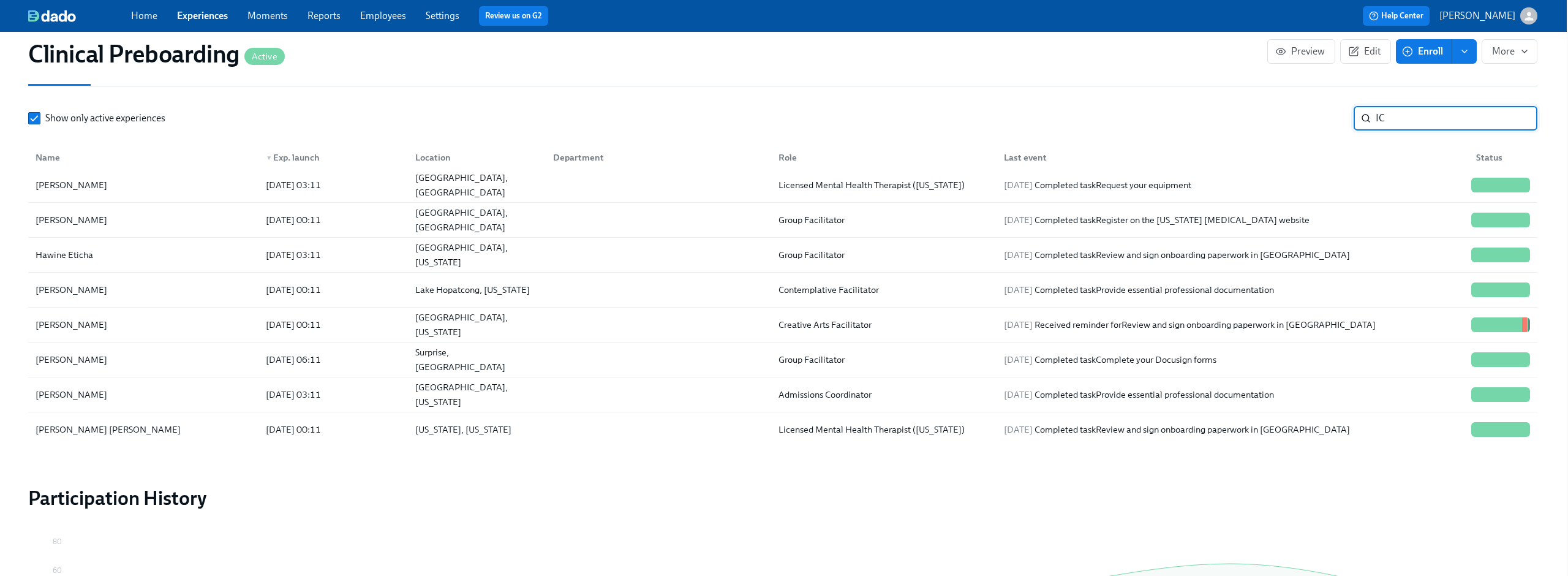
scroll to position [7, 0]
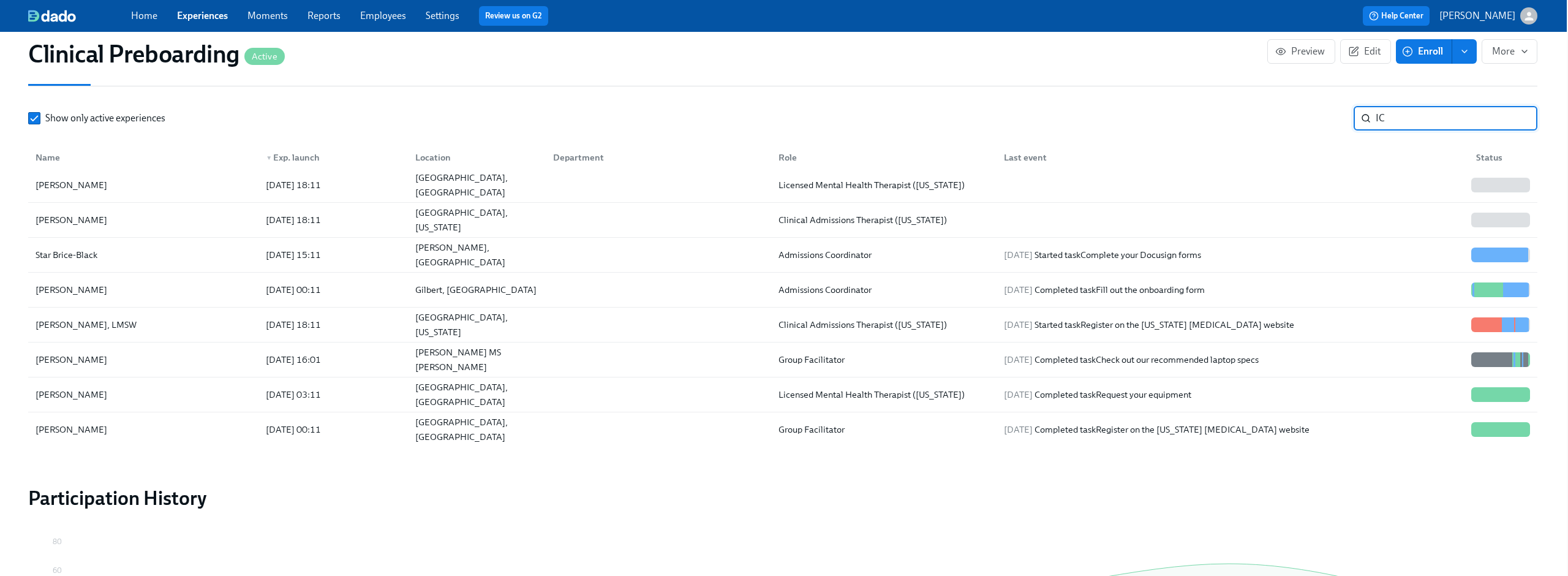
type input "I"
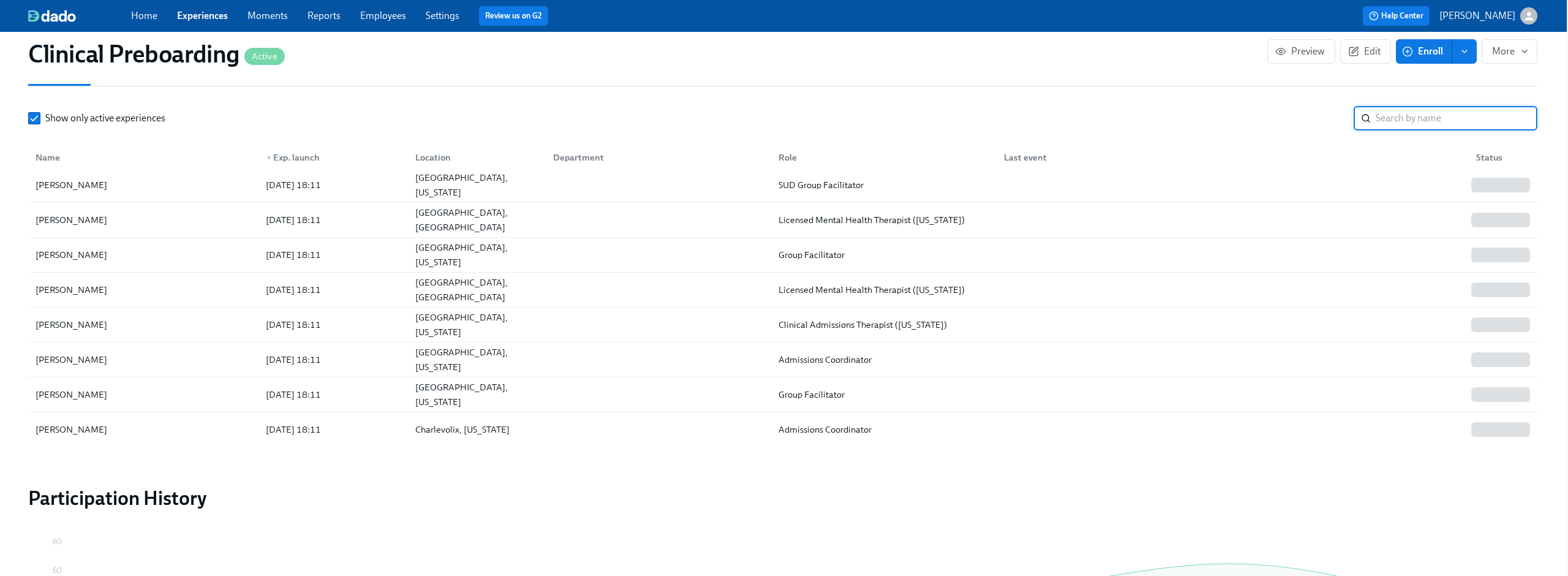
scroll to position [216, 0]
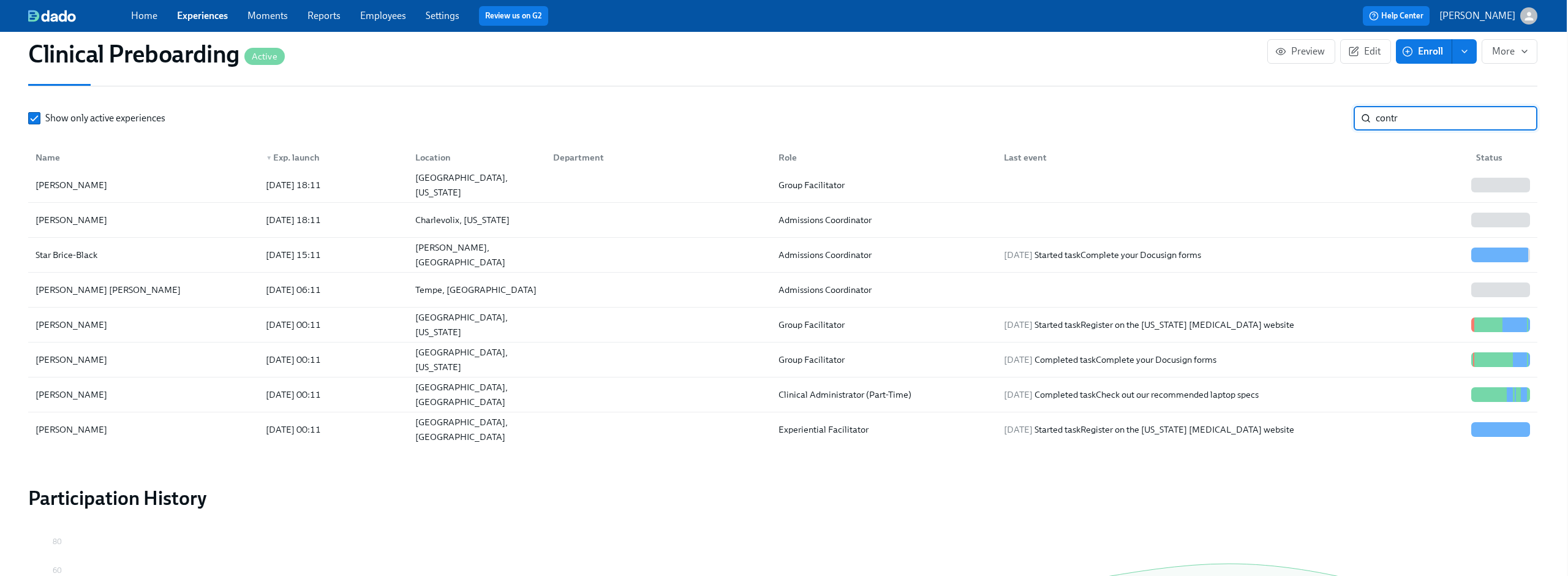
type input "contra"
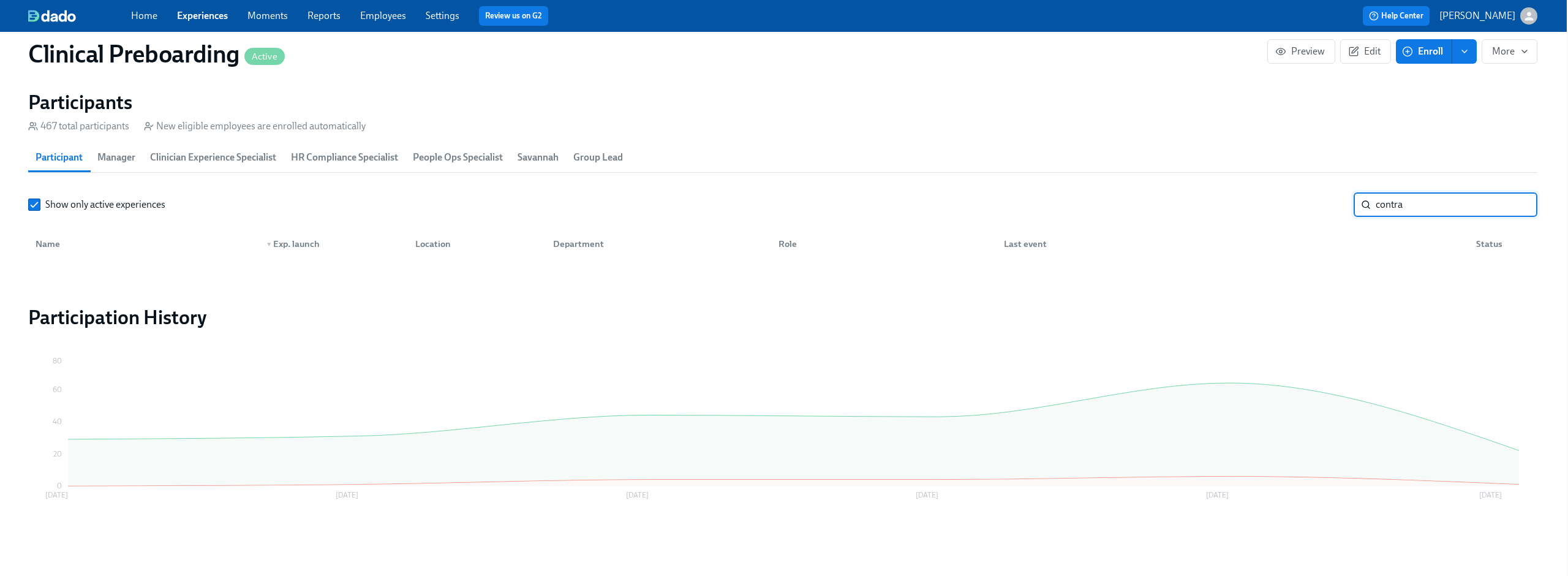
click at [1514, 211] on input "contra" at bounding box center [1457, 205] width 162 height 25
click at [1520, 200] on input "contra" at bounding box center [1457, 205] width 162 height 25
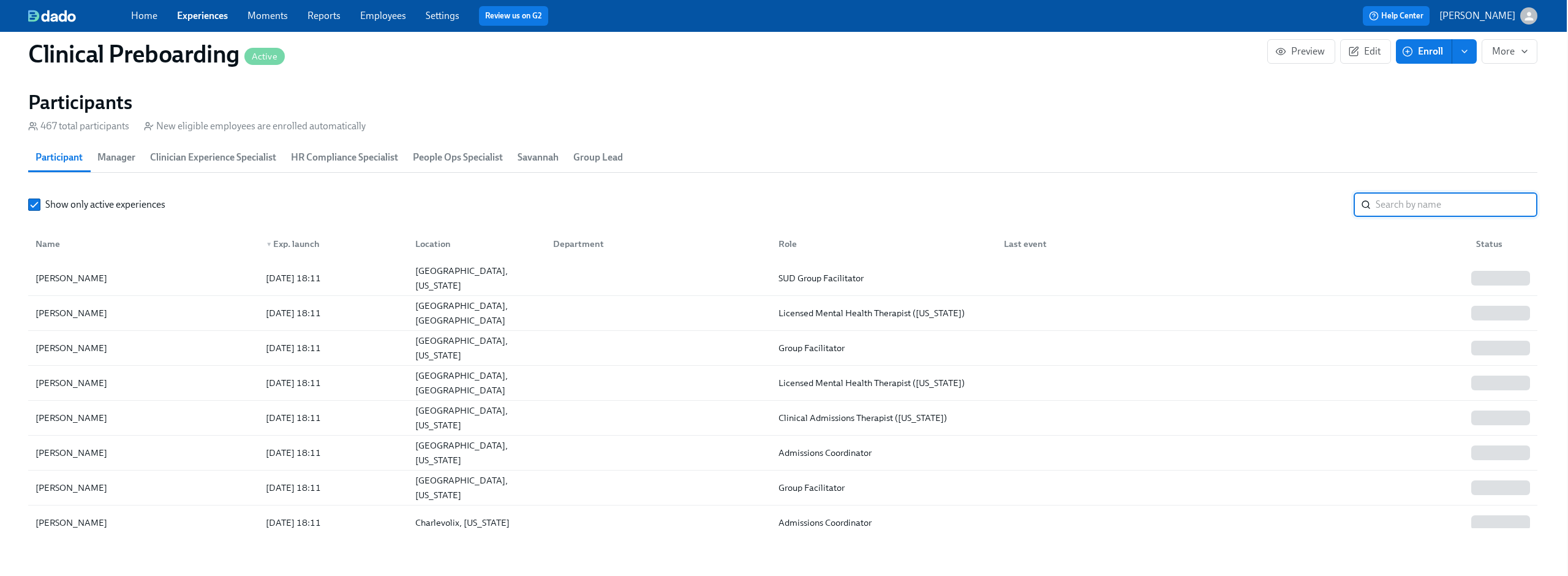
scroll to position [1341, 1]
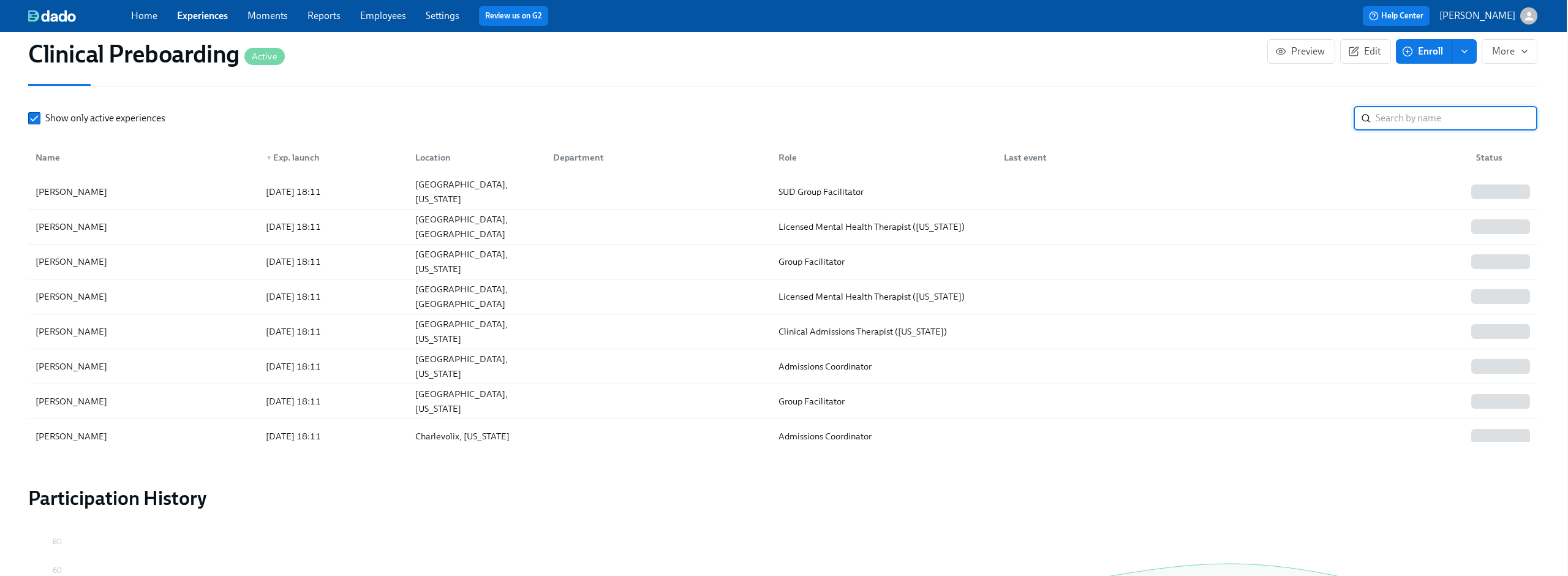
click at [1452, 122] on input "search" at bounding box center [1457, 118] width 162 height 25
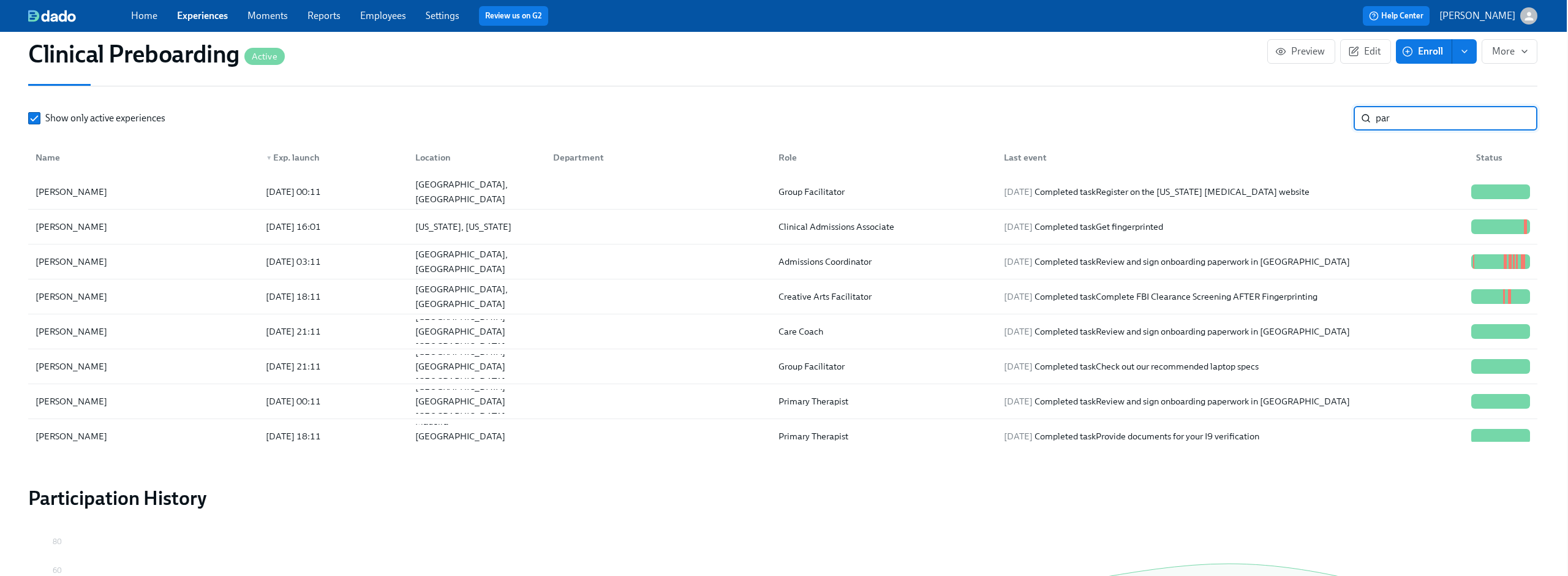
type input "part"
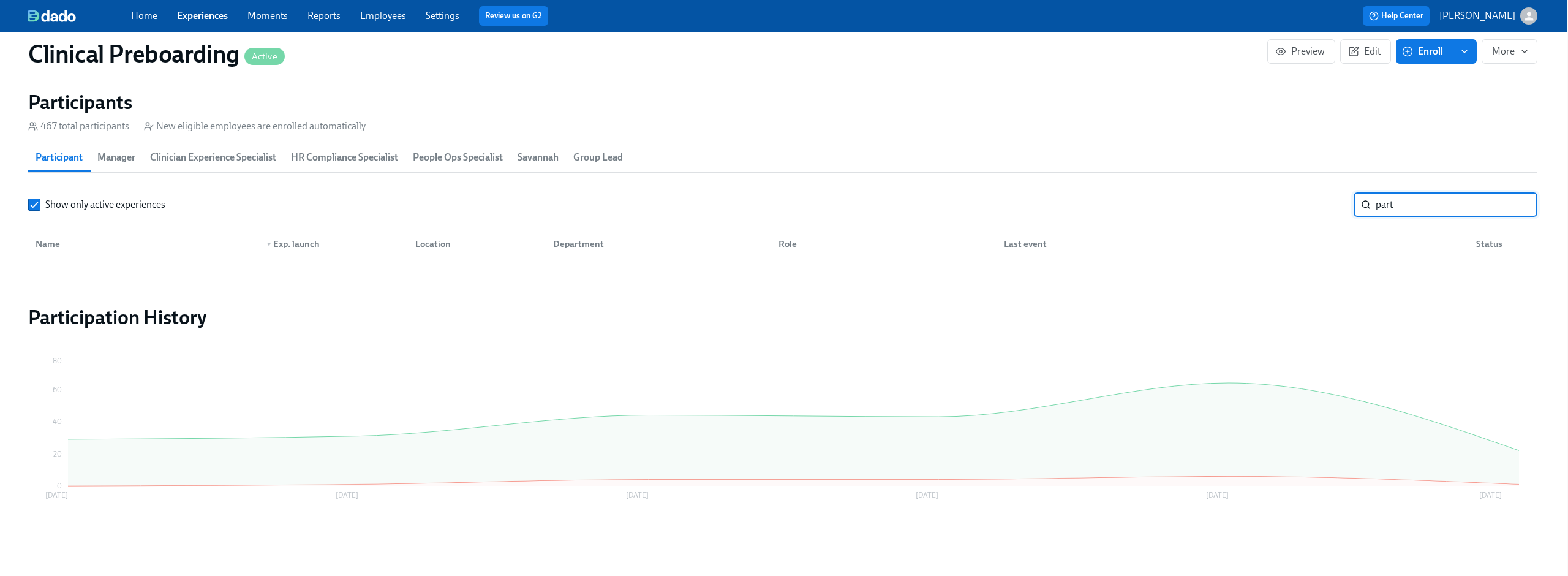
scroll to position [1252, 1]
click at [1431, 208] on input "part" at bounding box center [1457, 206] width 162 height 25
click at [1514, 205] on input "part" at bounding box center [1457, 206] width 162 height 25
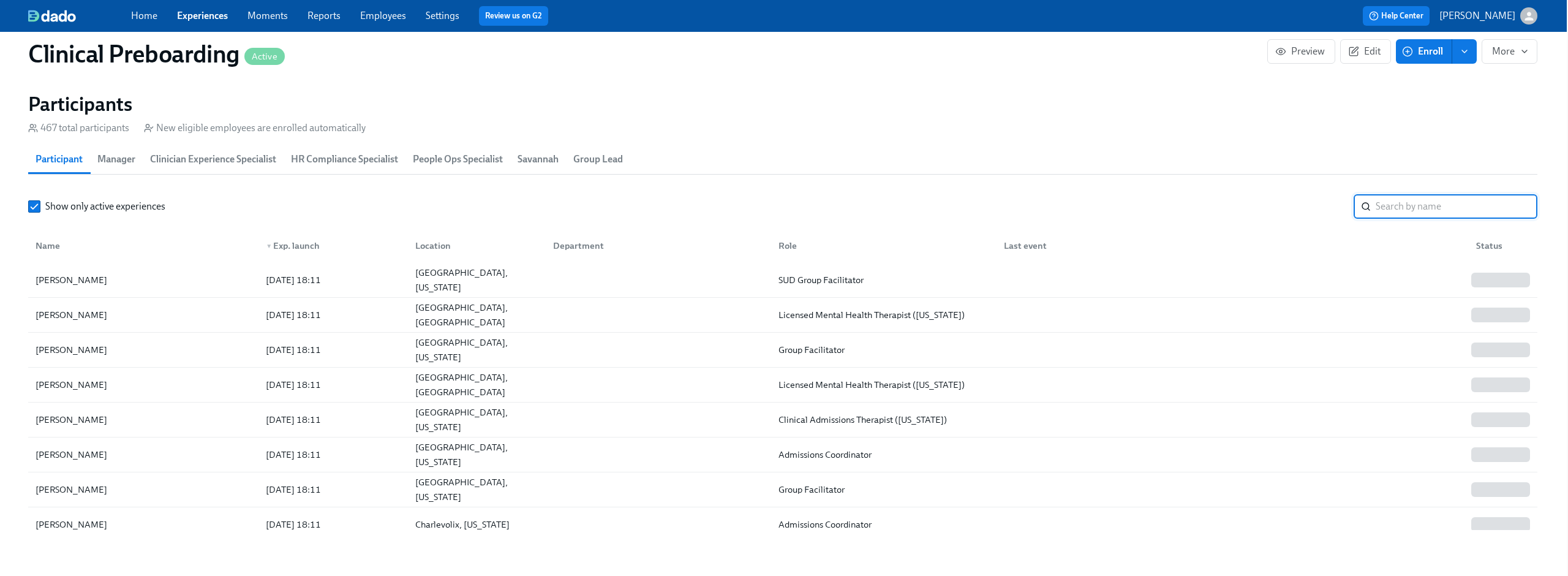
click at [653, 130] on div "467 total participants New eligible employees are enrolled automatically" at bounding box center [783, 128] width 1509 height 14
click at [368, 11] on link "Employees" at bounding box center [383, 15] width 46 height 12
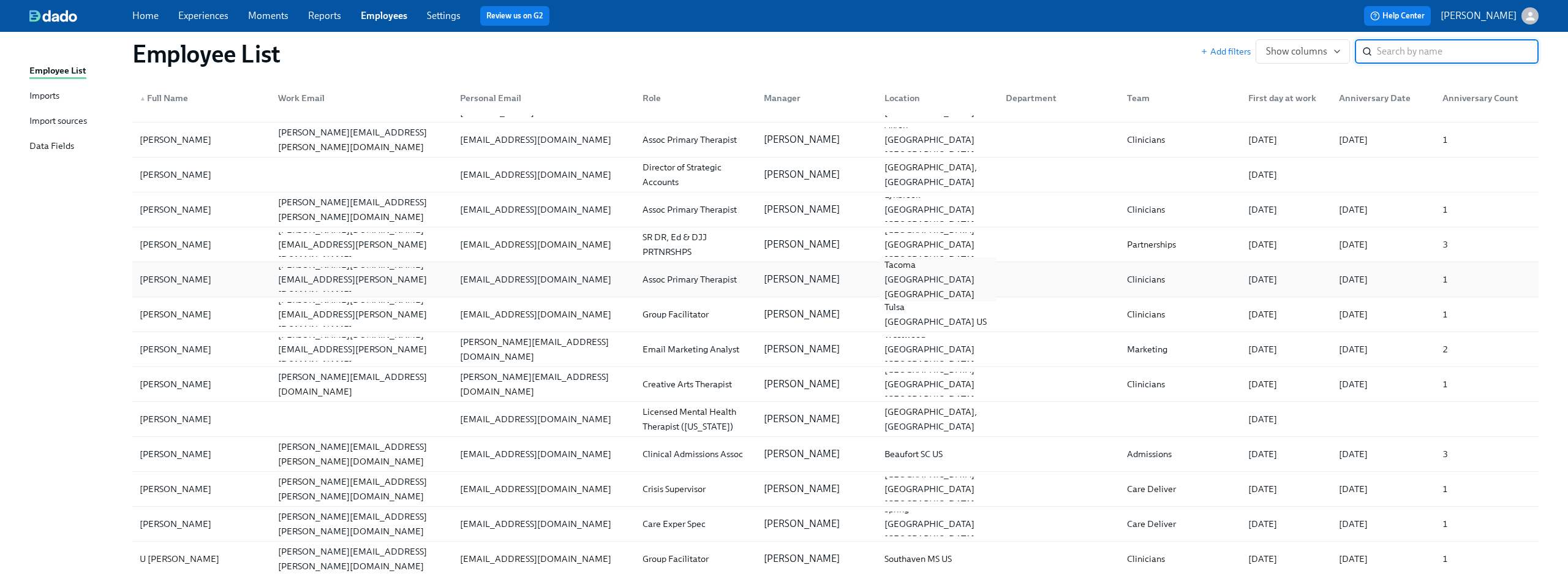
scroll to position [150, 0]
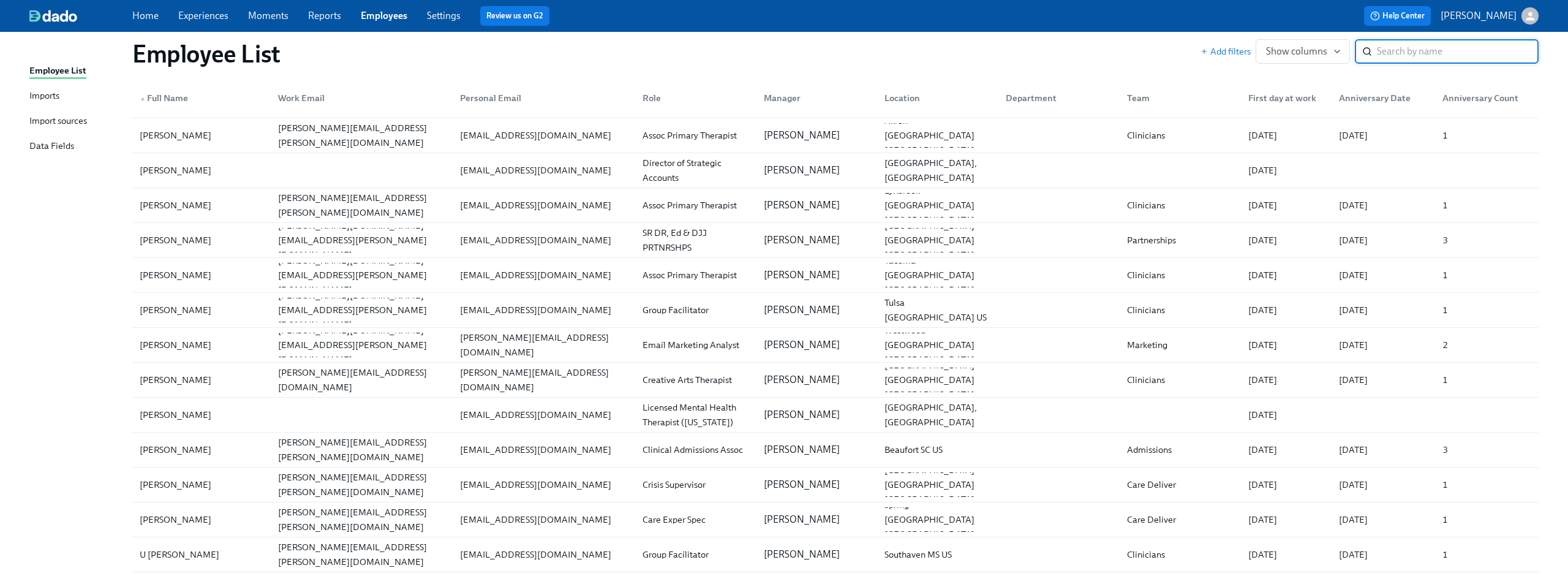
click at [1415, 49] on input "search" at bounding box center [1458, 52] width 162 height 25
type input "ic"
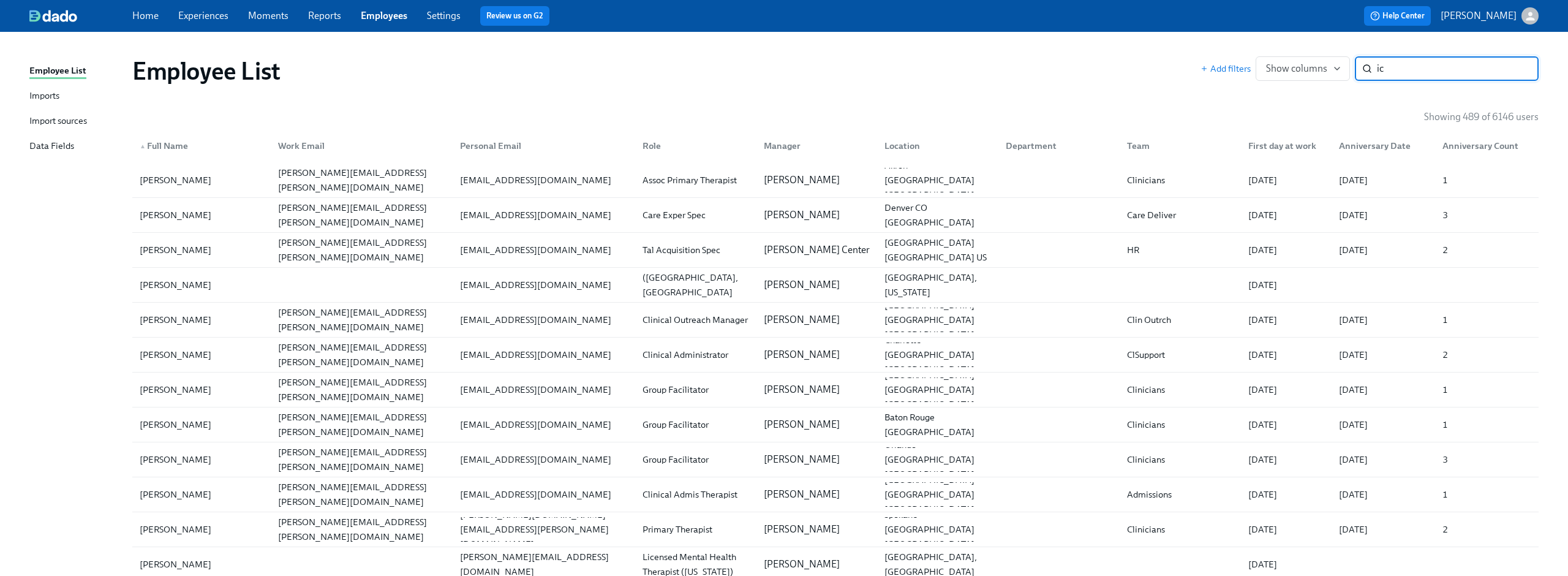
click at [1520, 68] on input "ic" at bounding box center [1458, 69] width 162 height 25
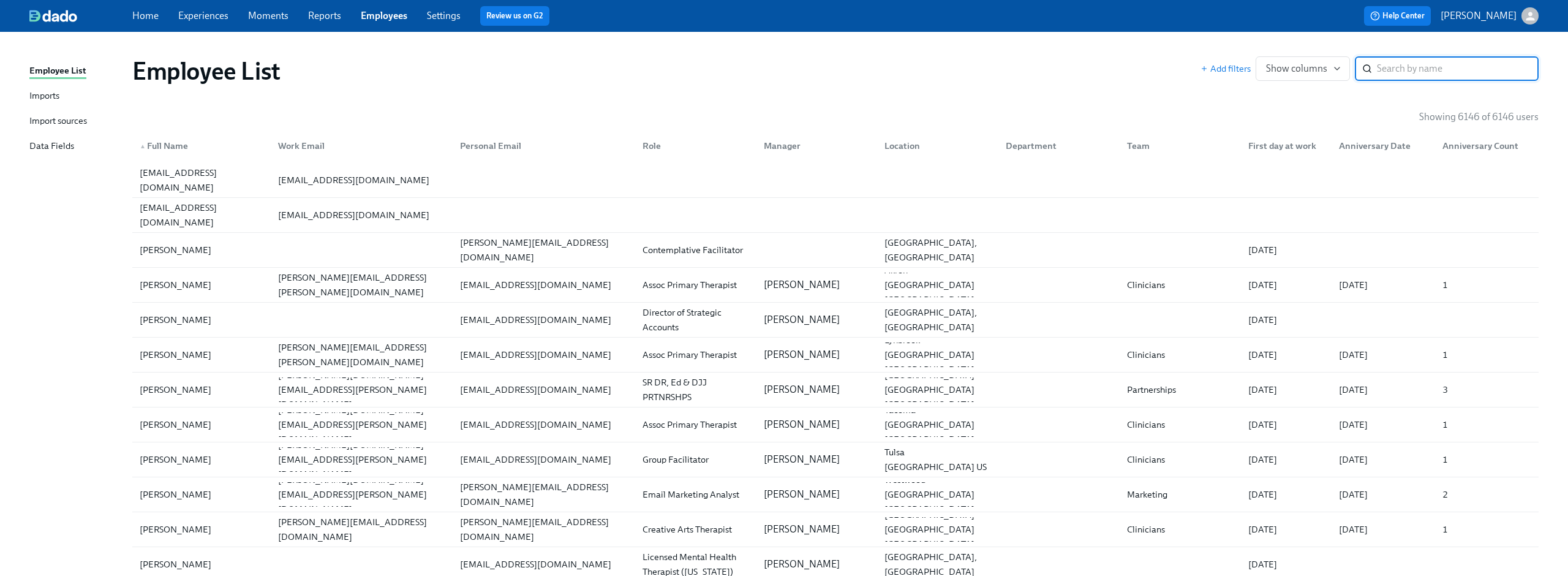
click at [647, 144] on div "Role" at bounding box center [652, 146] width 28 height 15
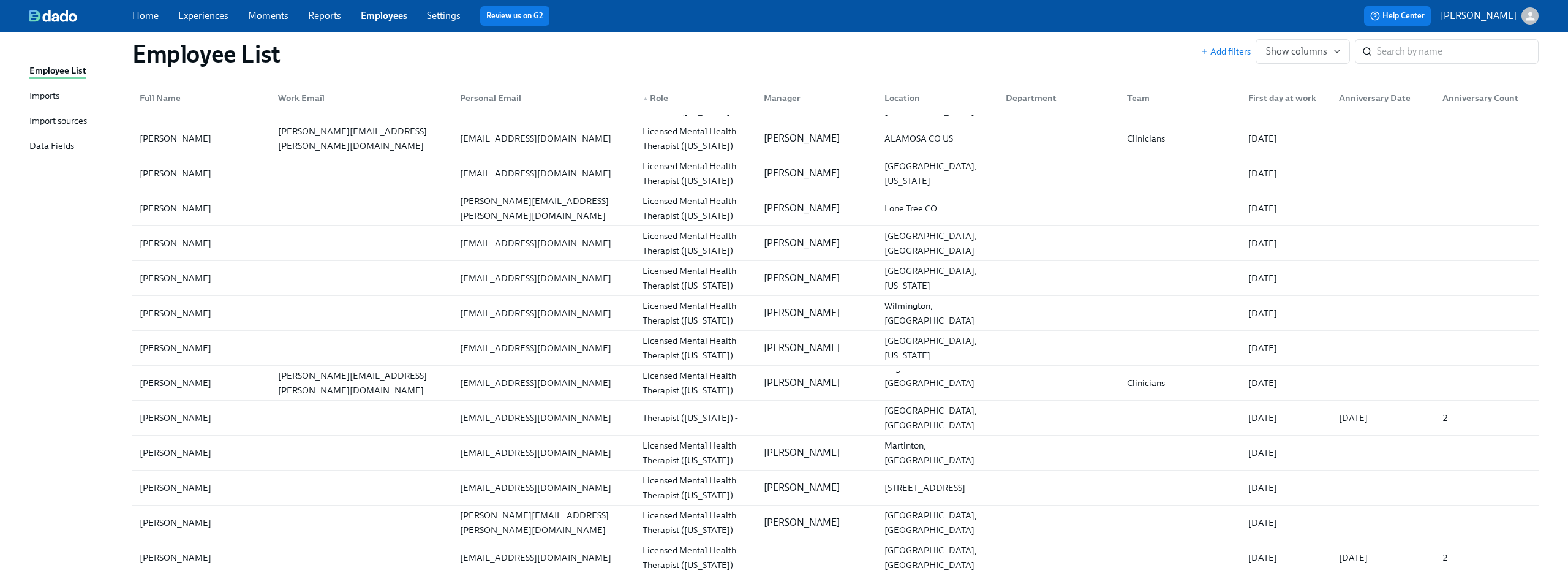
scroll to position [125668, 0]
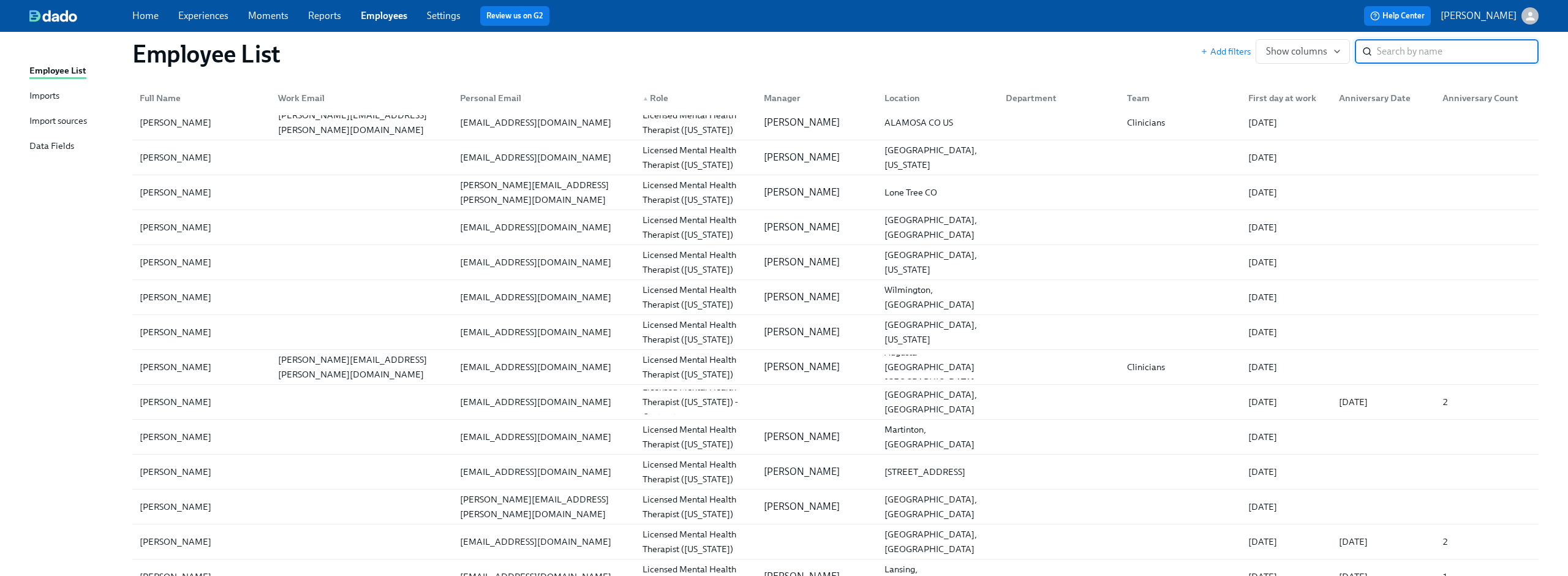
click at [1439, 49] on input "search" at bounding box center [1458, 52] width 162 height 25
click at [1405, 77] on div "Employee List Add filters Show columns ​" at bounding box center [836, 53] width 1426 height 49
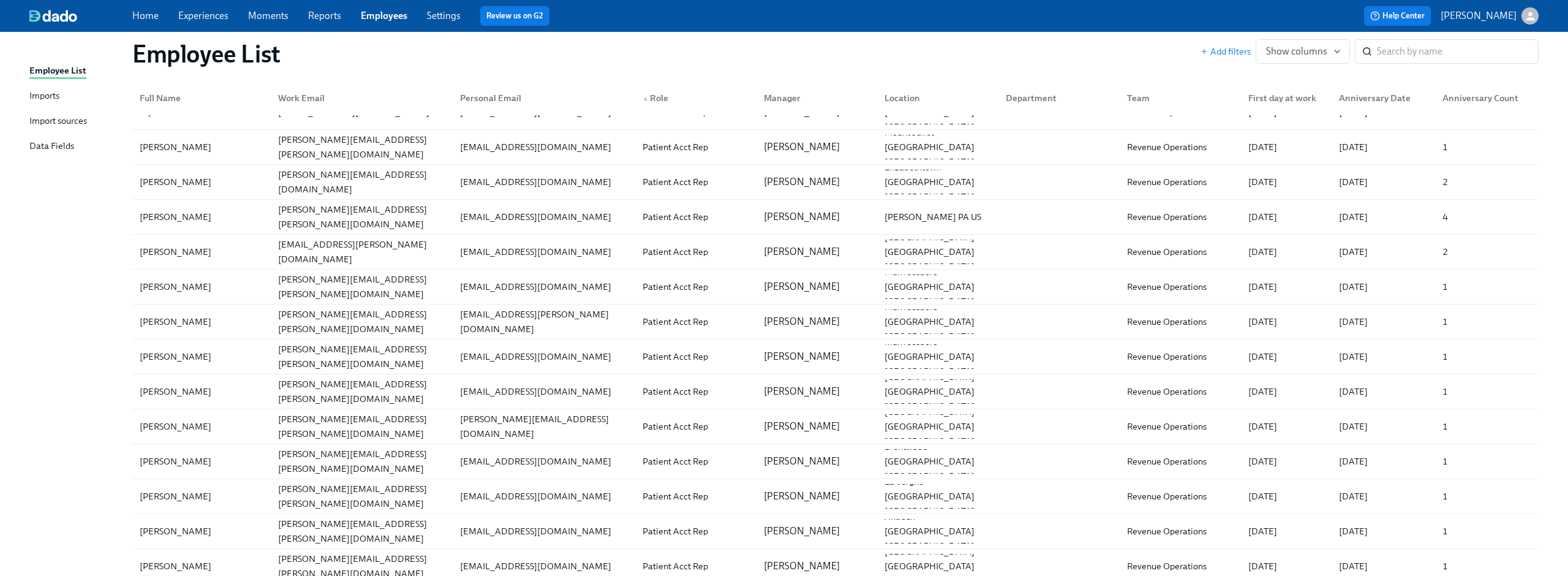
scroll to position [130001, 0]
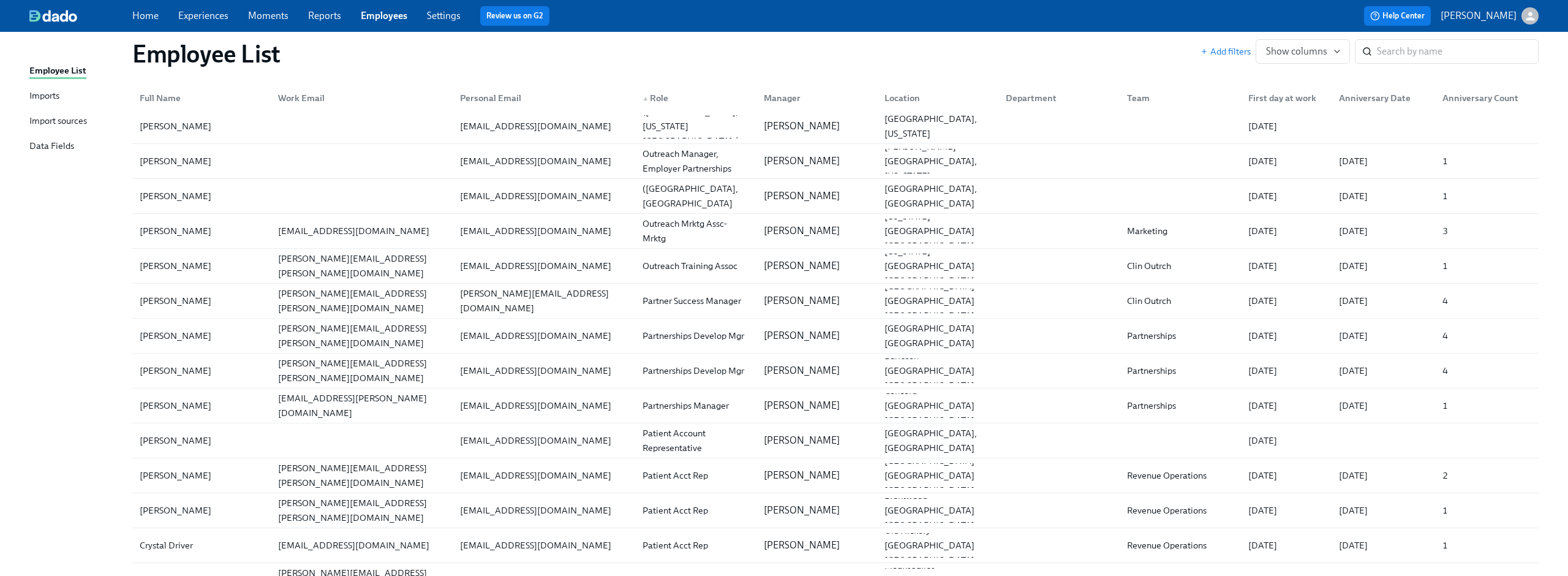
click at [201, 20] on link "Experiences" at bounding box center [203, 15] width 50 height 12
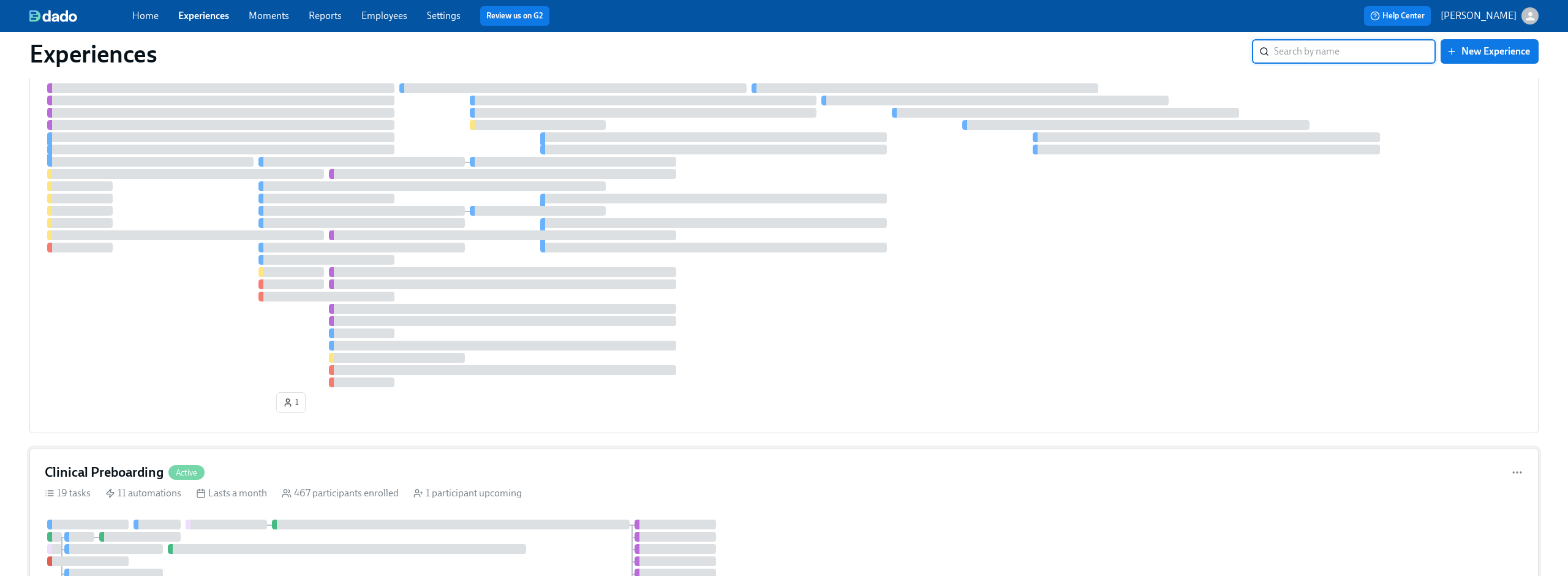
scroll to position [309, 0]
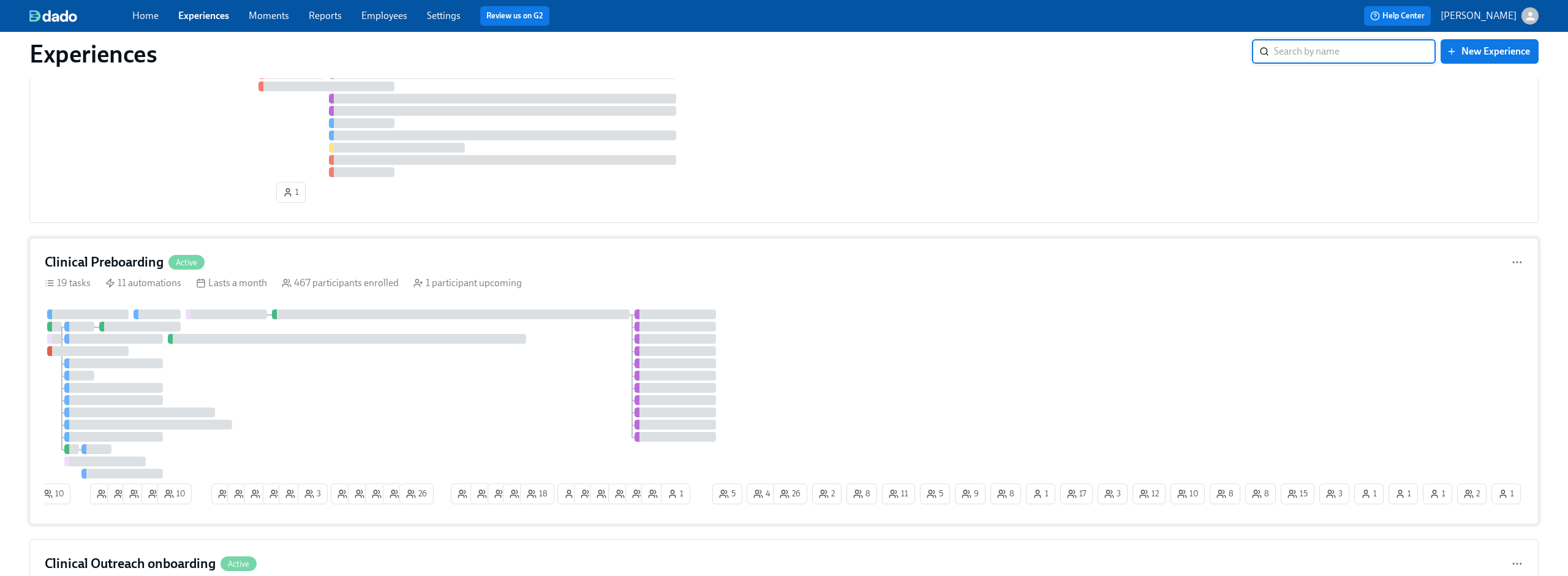
click at [410, 262] on div "Clinical Preboarding Active" at bounding box center [784, 261] width 1479 height 18
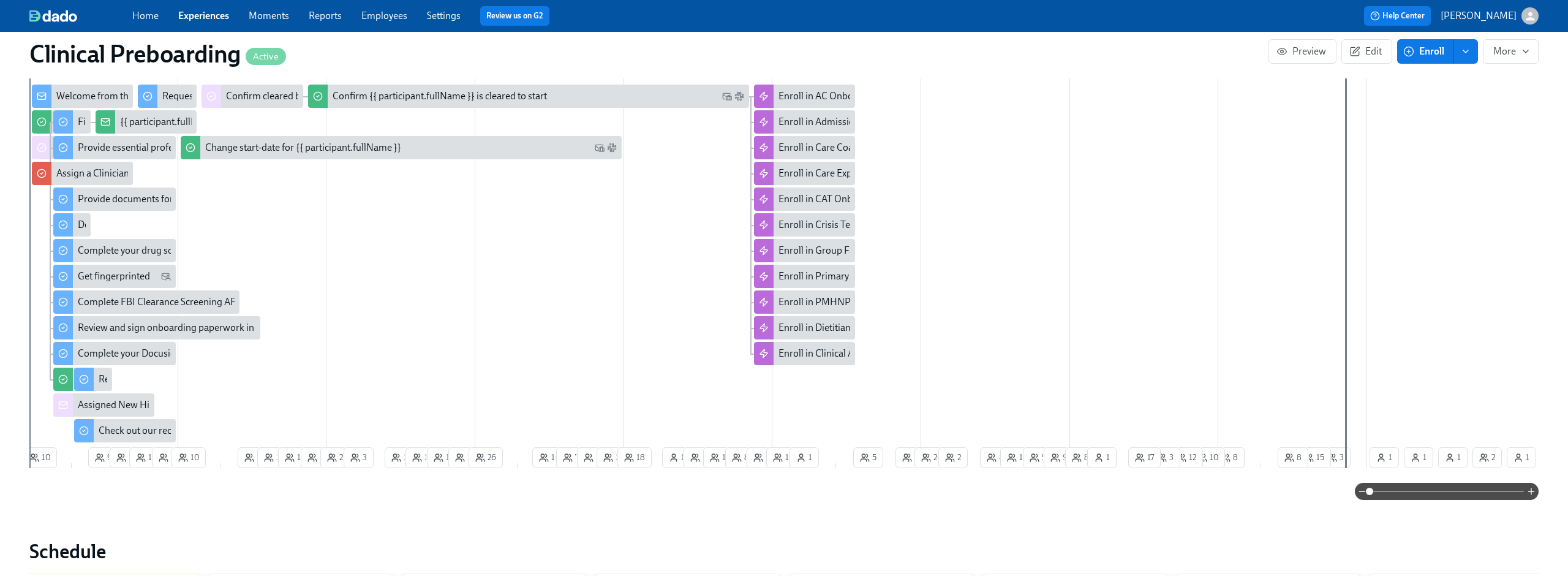
scroll to position [0, 15129]
click at [124, 350] on div "Complete your Docusign forms" at bounding box center [143, 353] width 131 height 14
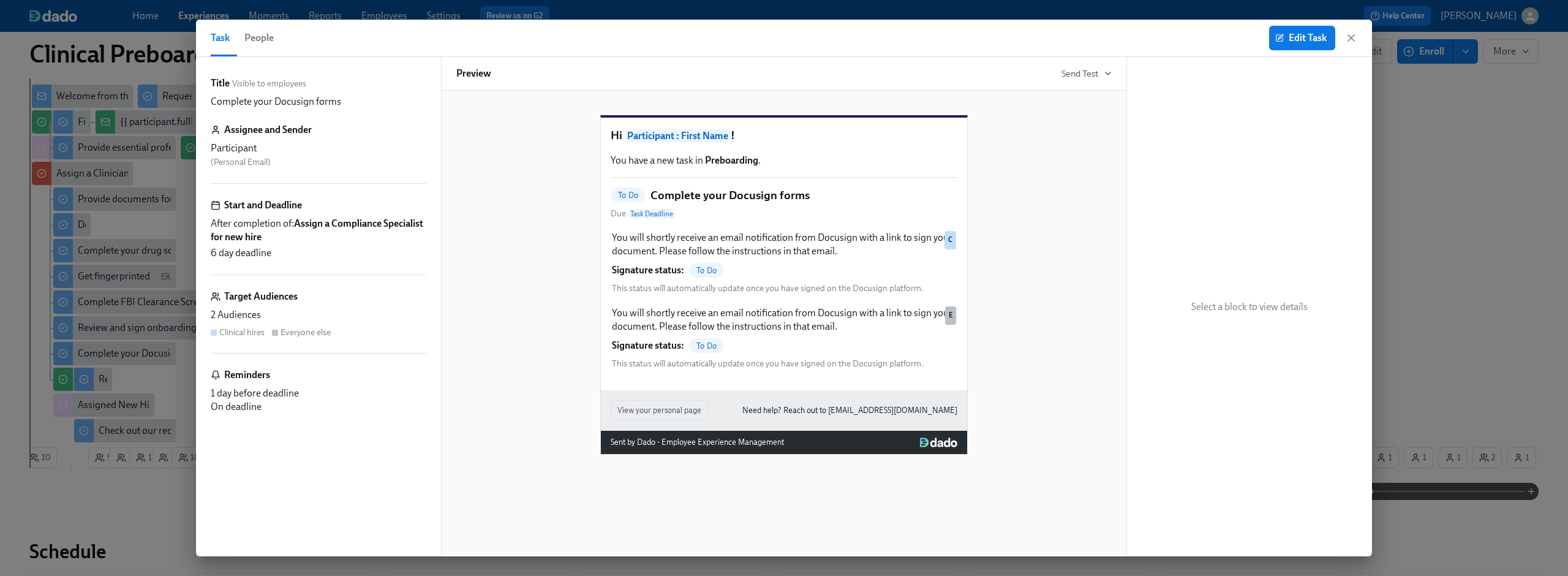
click at [1352, 39] on icon "button" at bounding box center [1351, 38] width 12 height 12
click at [1352, 39] on button "Edit" at bounding box center [1367, 52] width 51 height 25
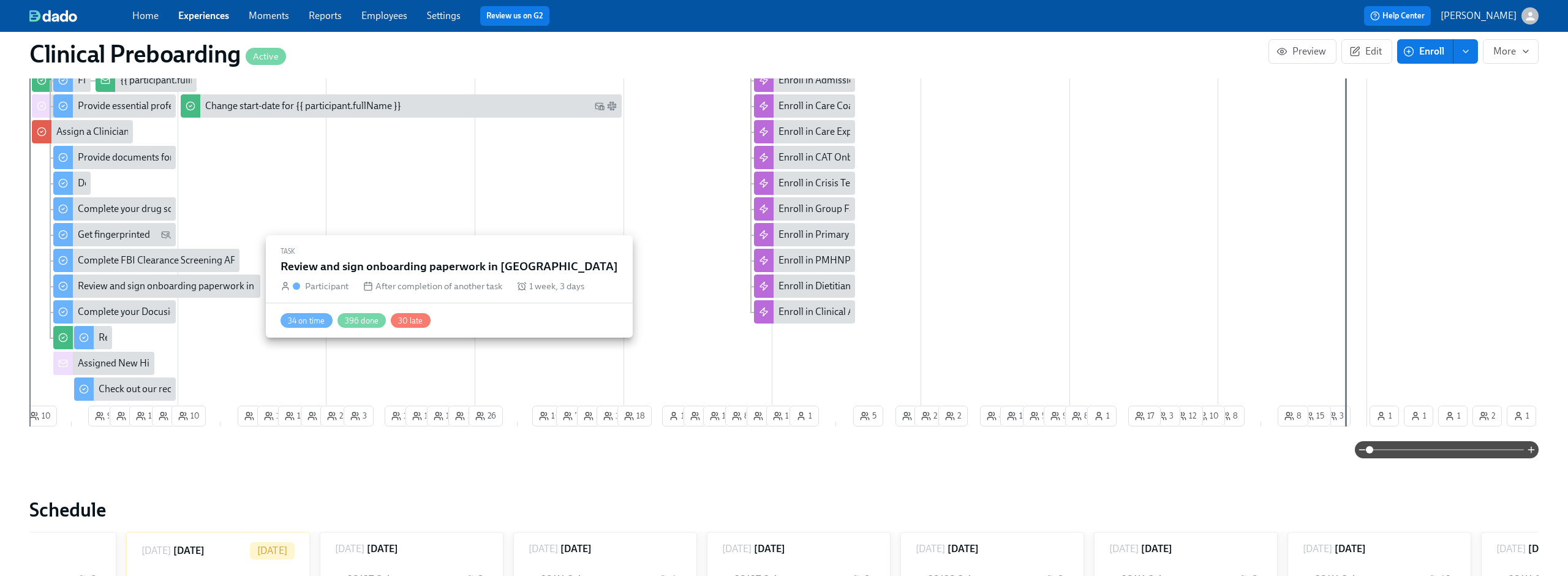
scroll to position [0, 15095]
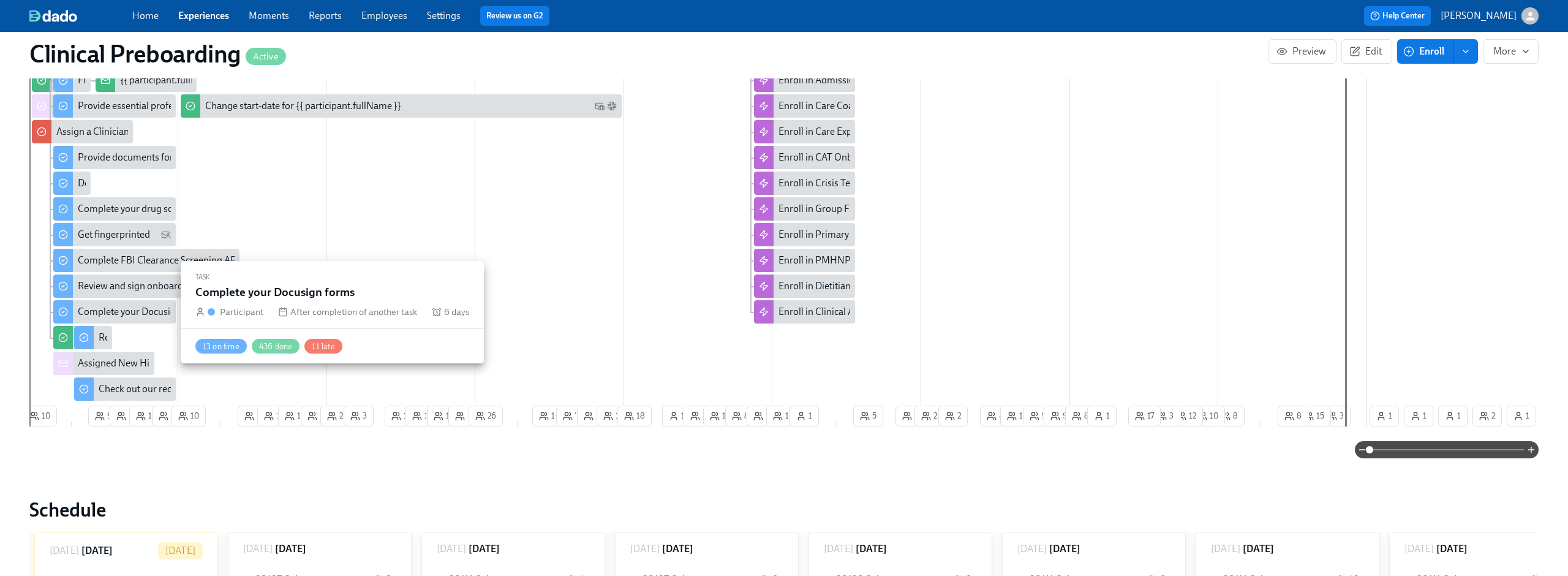
click at [116, 312] on div "Complete your Docusign forms" at bounding box center [143, 312] width 131 height 14
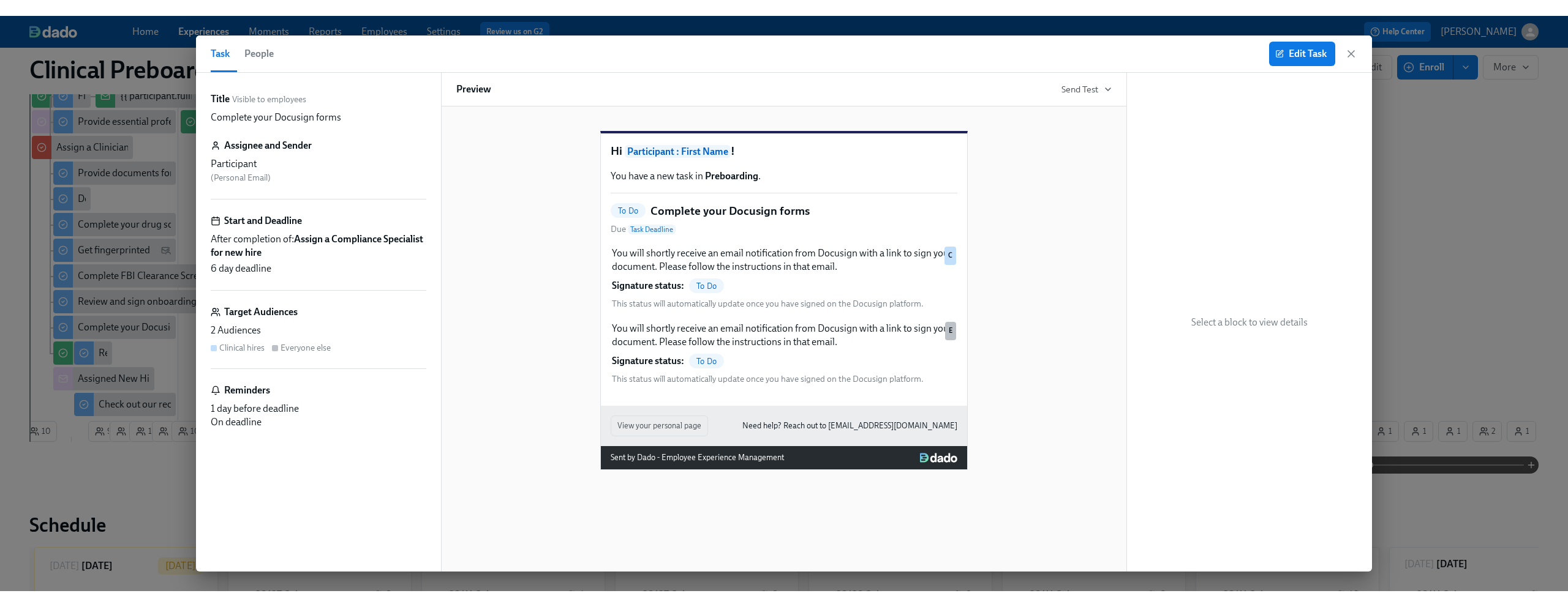
scroll to position [0, 15129]
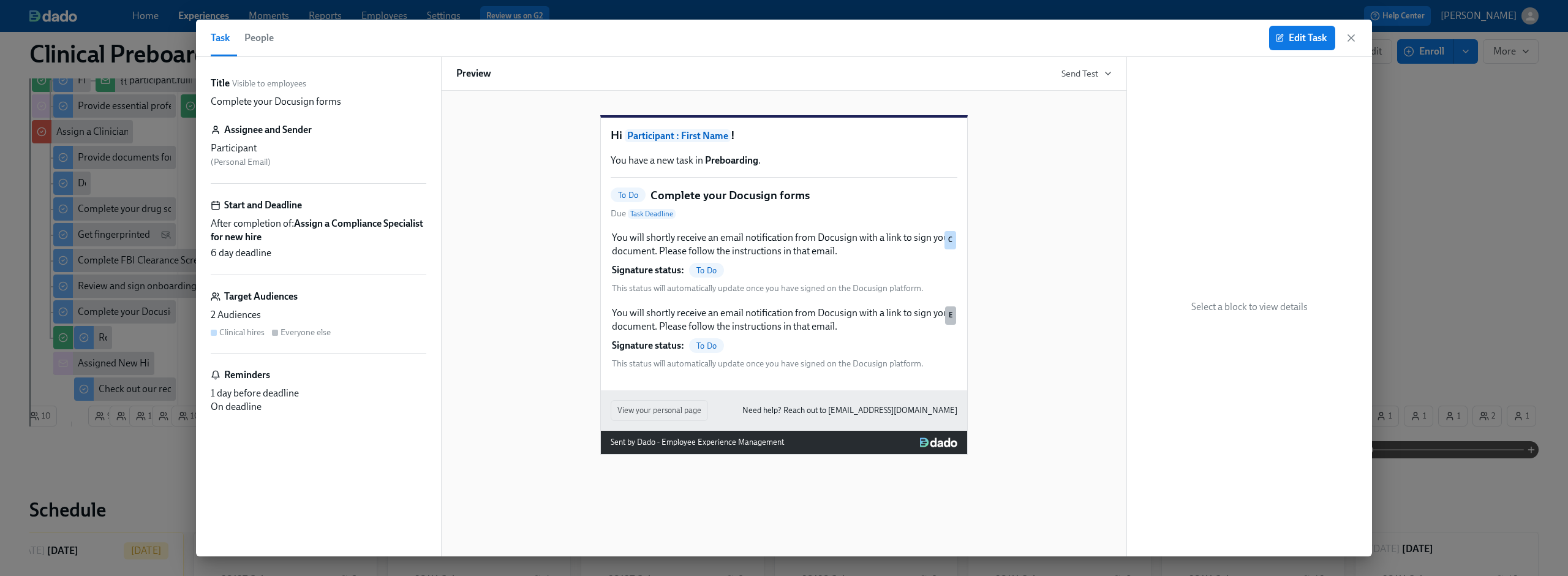
click at [339, 296] on div "Target Audiences" at bounding box center [318, 296] width 216 height 14
click at [803, 256] on div "You will shortly receive an email notification from Docusign with a link to sig…" at bounding box center [784, 262] width 347 height 65
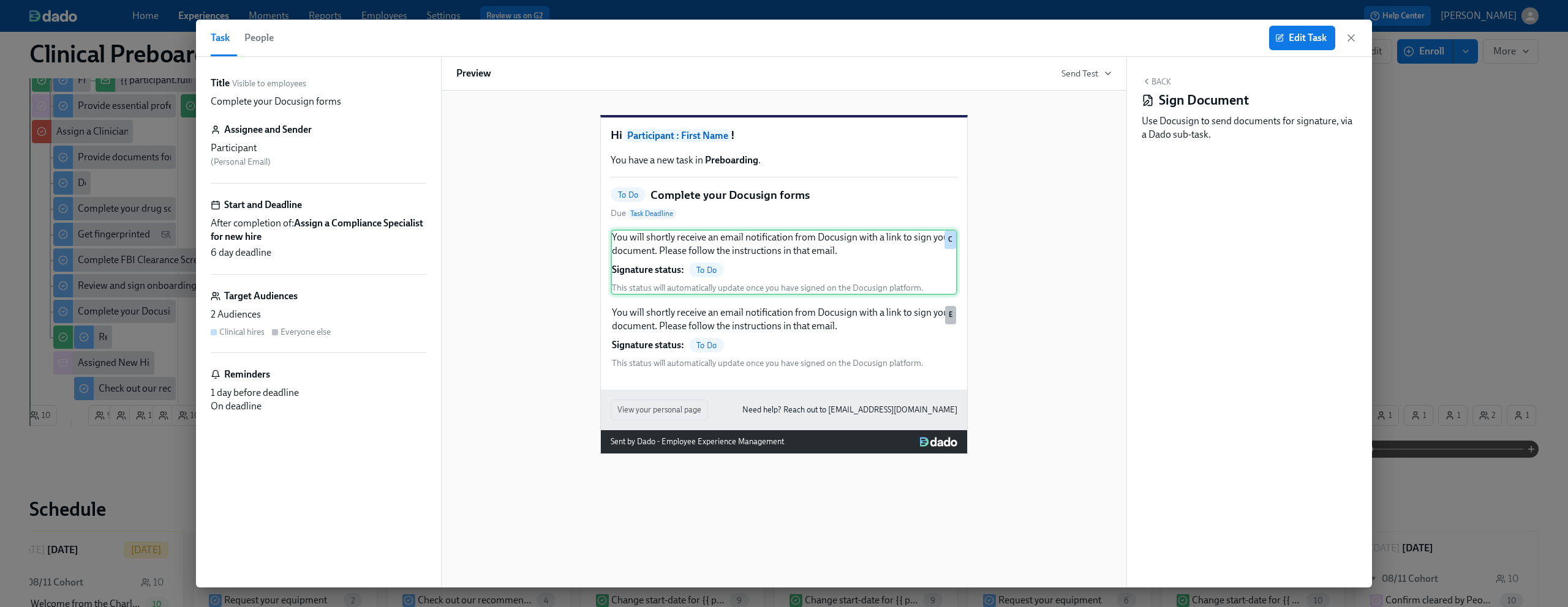
click at [767, 275] on div "You will shortly receive an email notification from Docusign with a link to sig…" at bounding box center [784, 262] width 347 height 65
click at [1293, 44] on button "Edit Task" at bounding box center [1302, 38] width 66 height 25
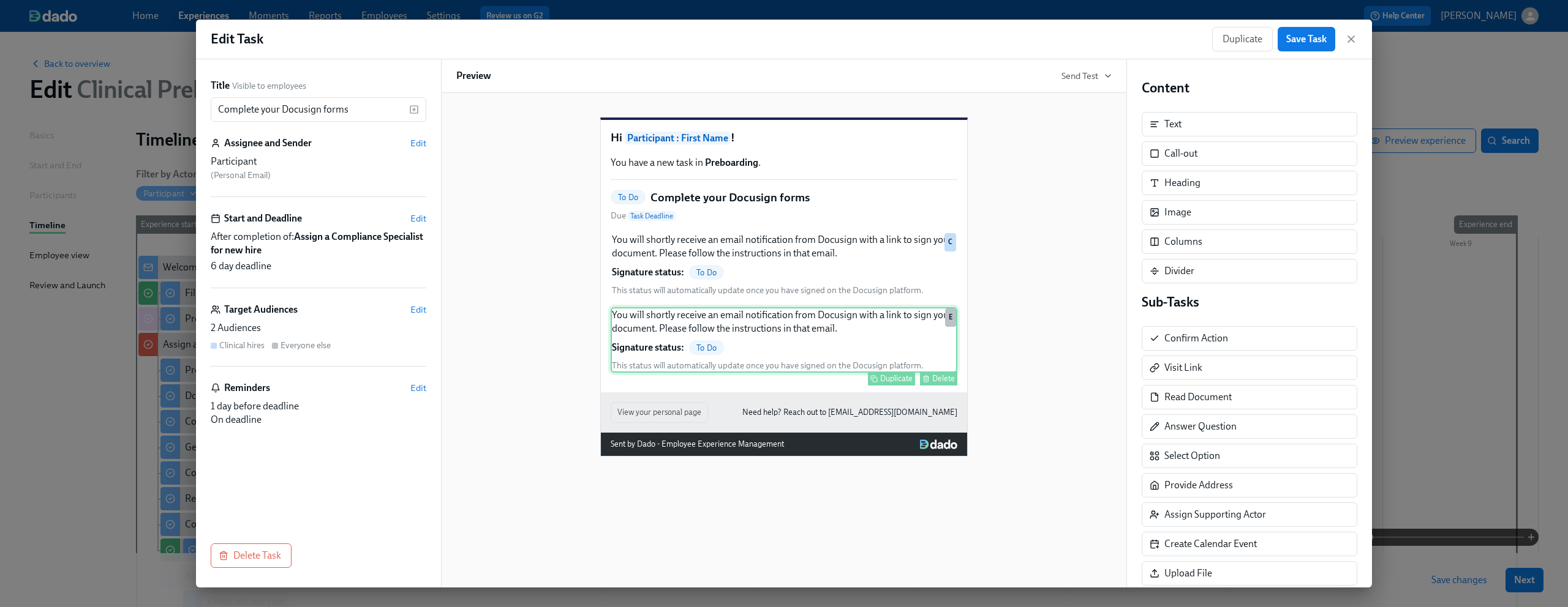
click at [772, 353] on div "You will shortly receive an email notification from Docusign with a link to sig…" at bounding box center [784, 340] width 347 height 65
